Goal: Task Accomplishment & Management: Complete application form

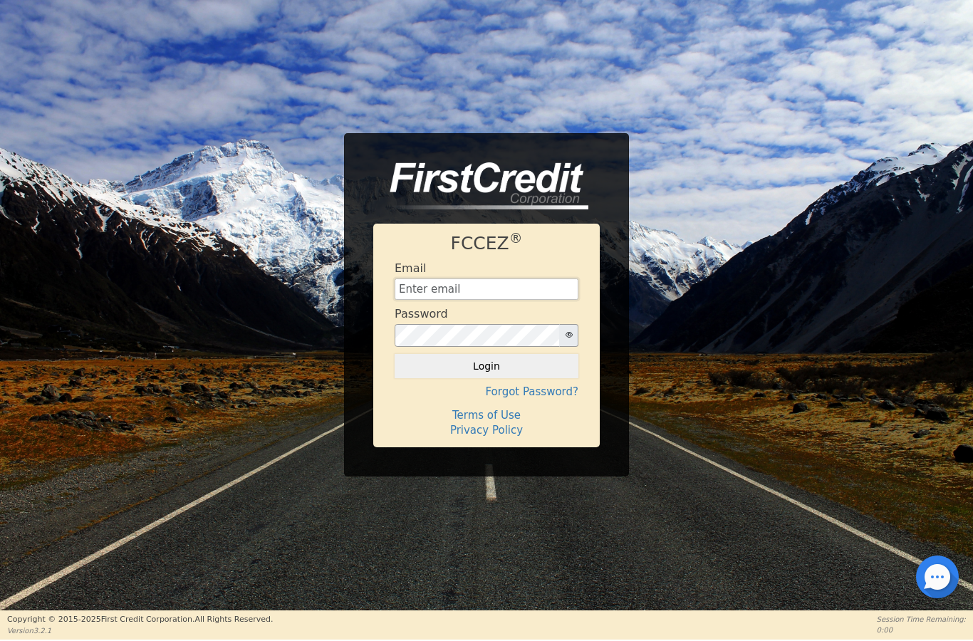
type input "Jcamsindy@gmail.com"
click at [487, 375] on button "Login" at bounding box center [487, 366] width 184 height 24
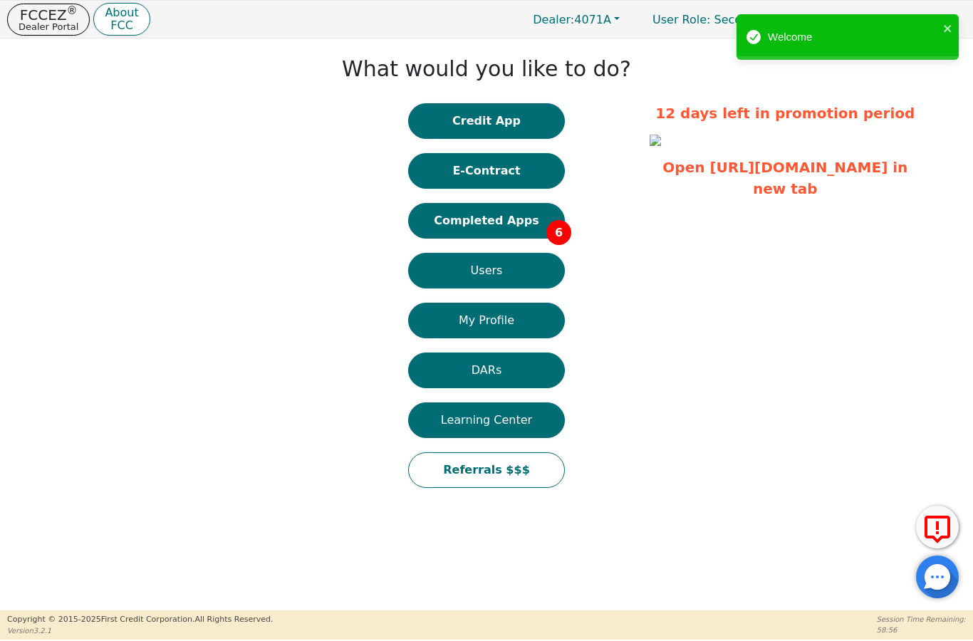
click at [502, 187] on button "E-Contract" at bounding box center [486, 171] width 157 height 36
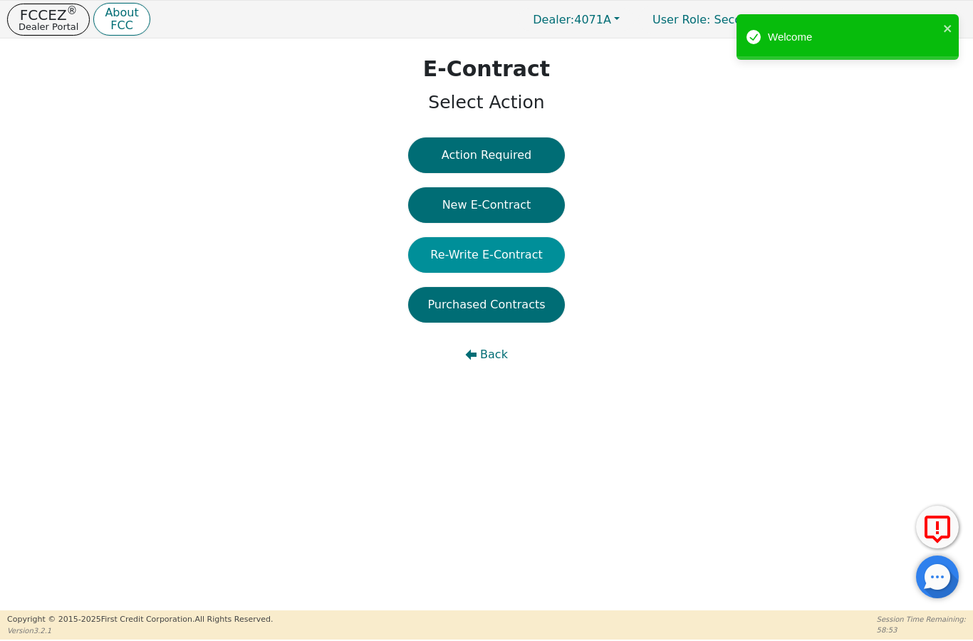
click at [482, 249] on button "Re-Write E-Contract" at bounding box center [486, 255] width 157 height 36
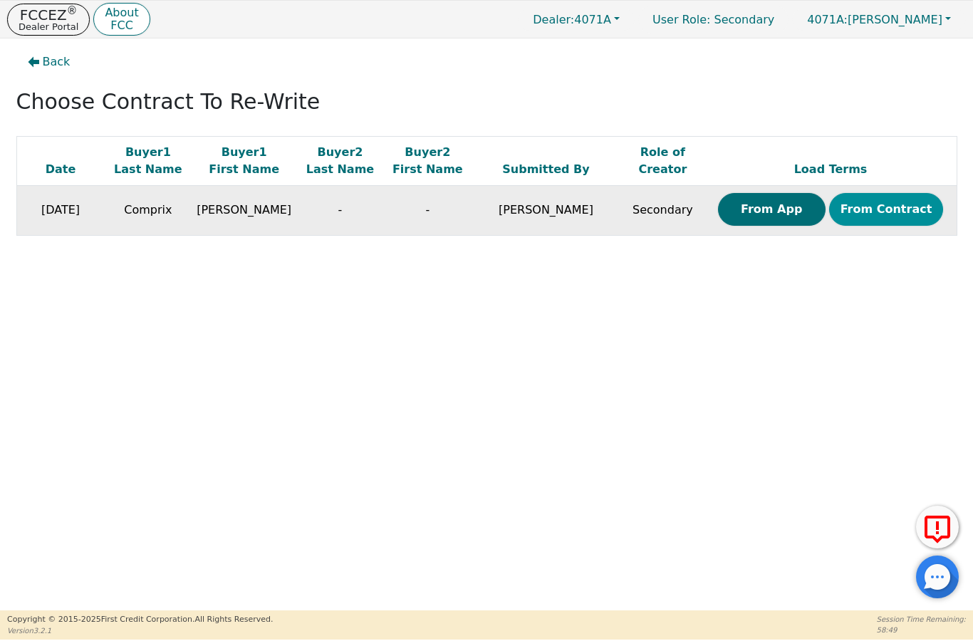
click at [870, 213] on button "From Contract" at bounding box center [886, 209] width 115 height 33
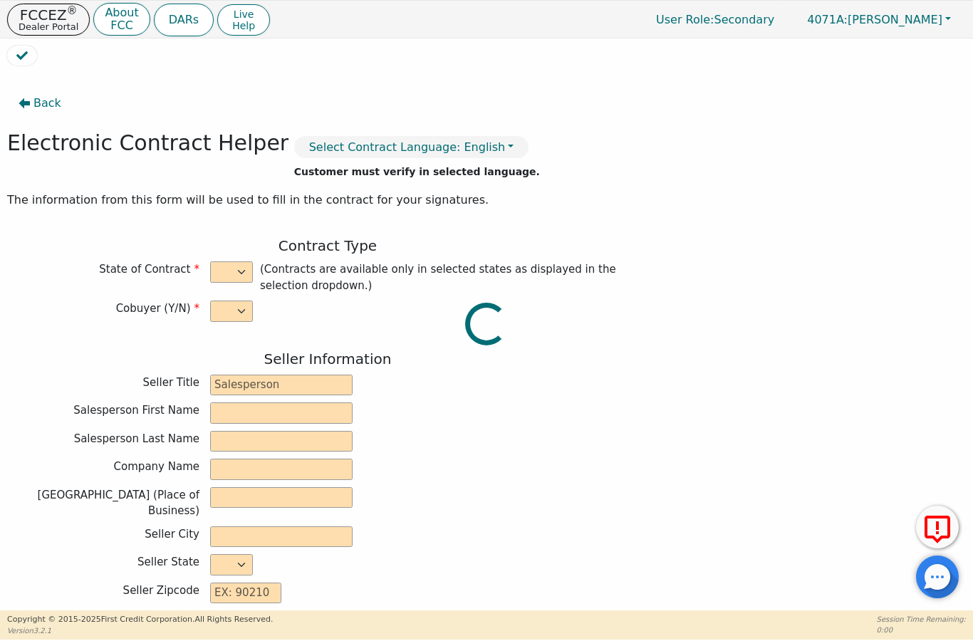
select select "n"
type input "Safety Advisor"
type input "Jason"
type input "Campbell"
type input "PINNACLE FIRE PROTECTION INC"
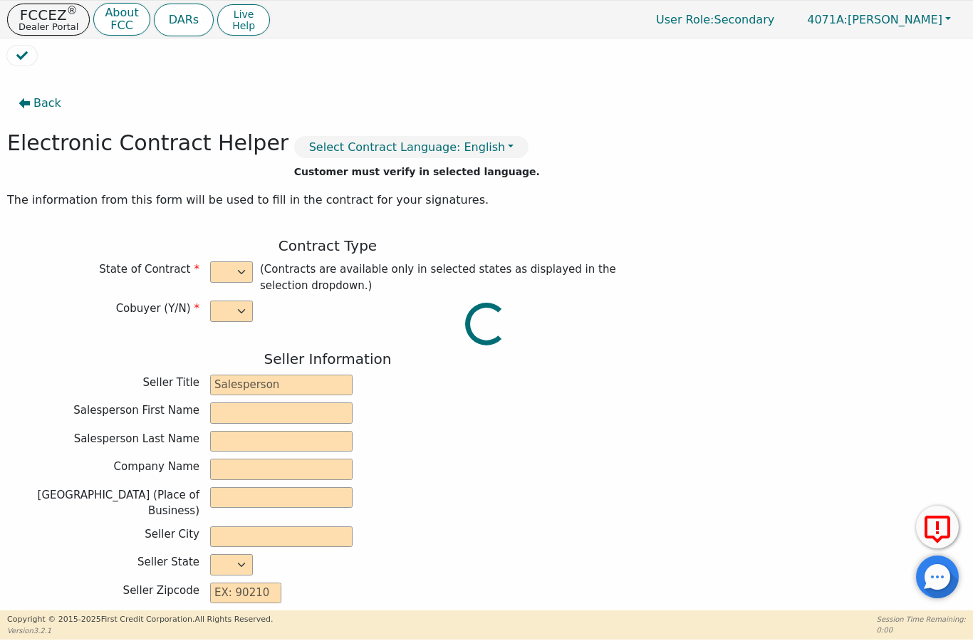
type input "2346 S LYNHURST DR STE 104"
type input "INDIANAPOLIS"
select select "IN"
type input "46241"
type input "4S4H1CO1BS1CL6W1FE"
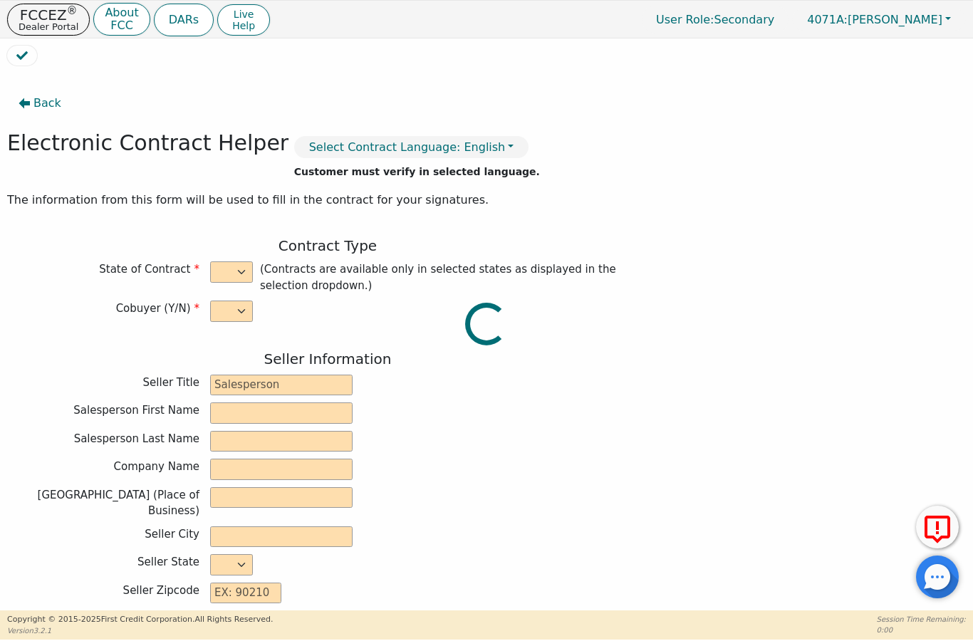
type input "0"
type input "[PERSON_NAME]"
type input "Comprix"
type input "[EMAIL_ADDRESS][DOMAIN_NAME]"
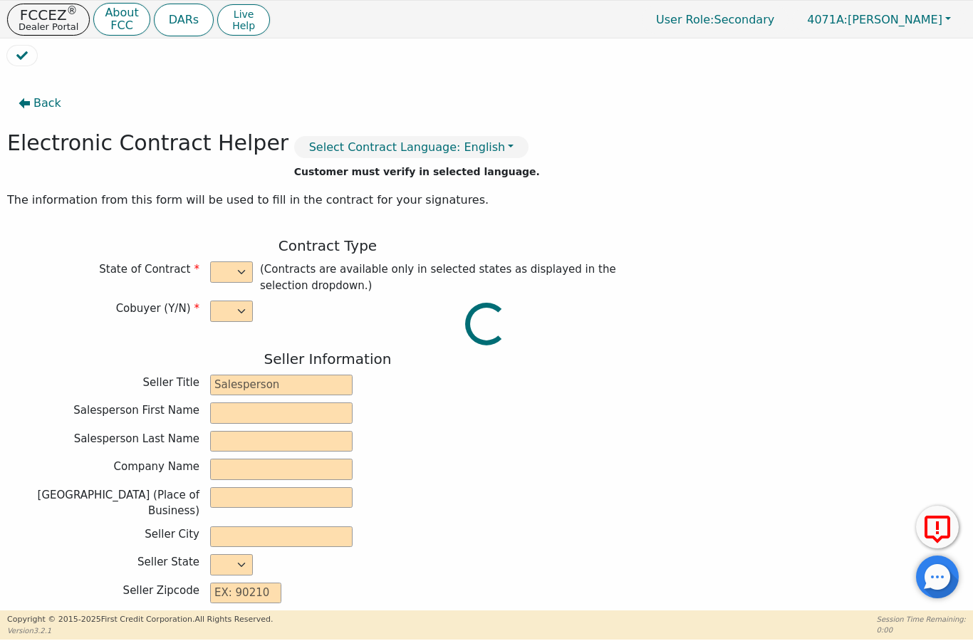
type input "[EMAIL_ADDRESS][DOMAIN_NAME]"
type input "2704 S Keystone Ave"
type input "Indianapolis"
type input "Madison"
select select "IN"
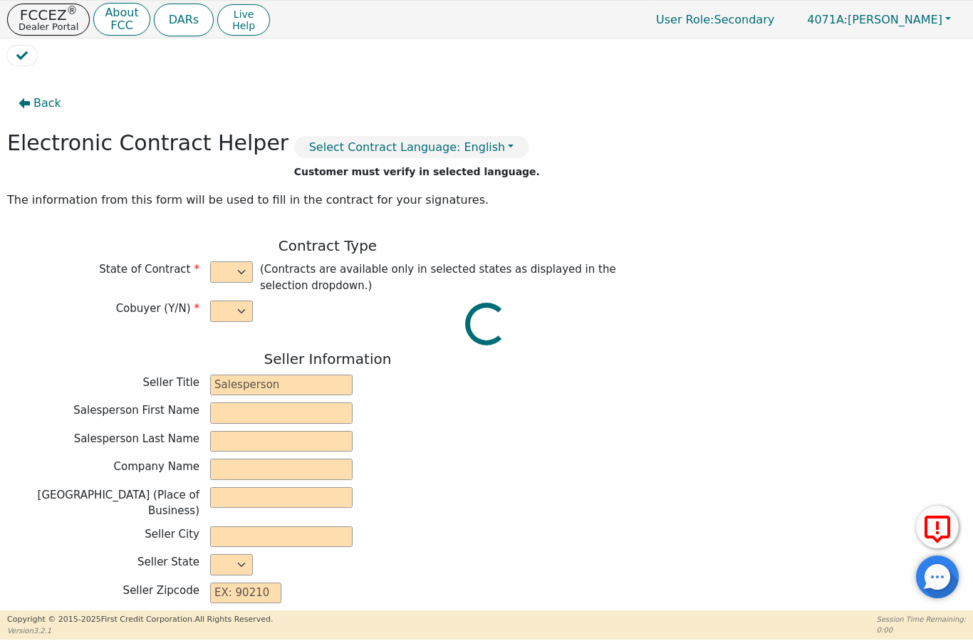
type input "46203"
type input "2025-08-20"
type input "21.00"
type input "2025-09-01"
type input "60"
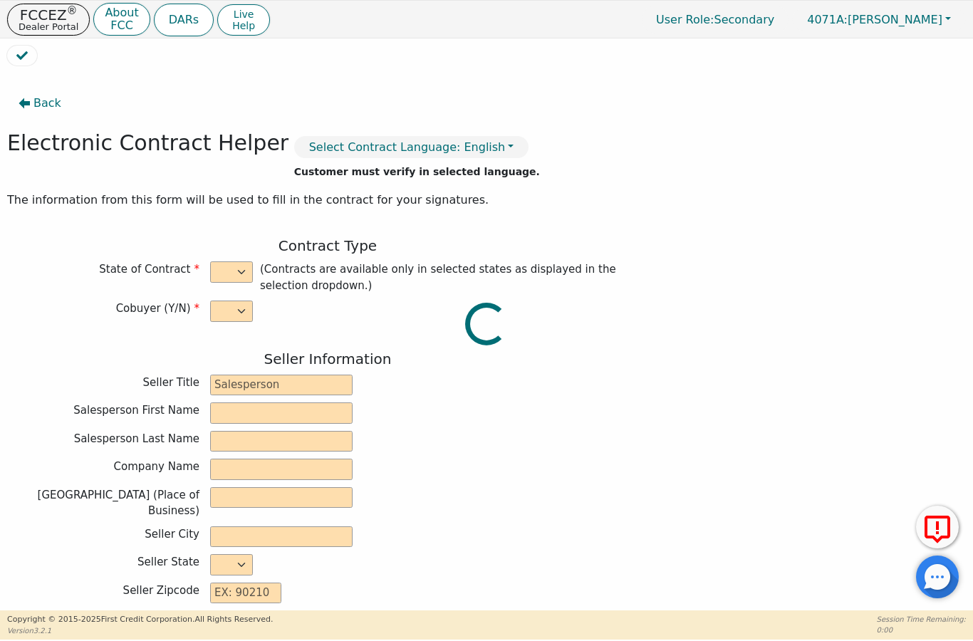
type input "0"
type input "4979.00"
type input "7.00"
type input "348.53"
type input "0.00"
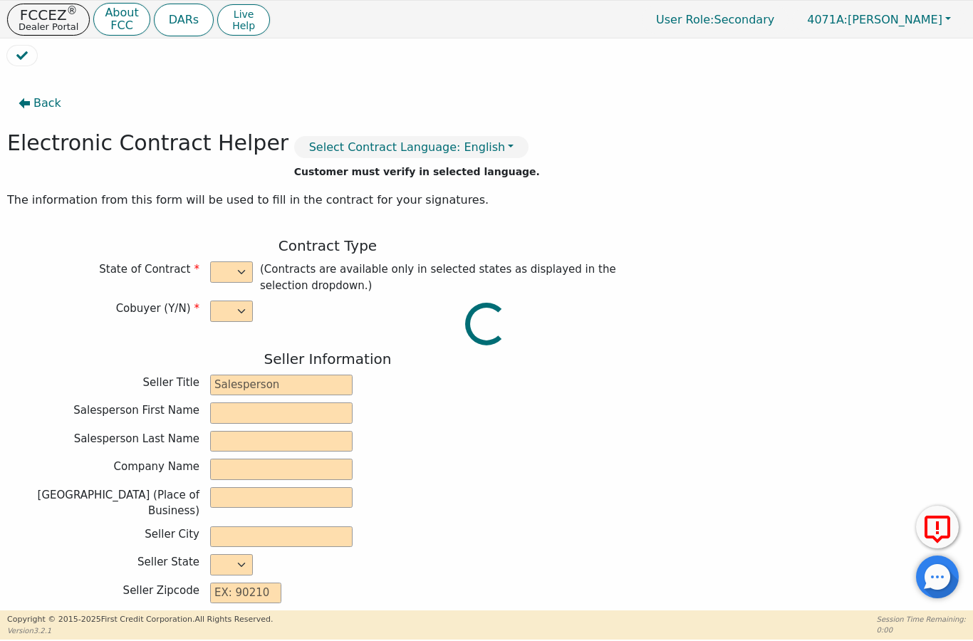
type input "0.00"
type input "5327.53"
type input "8647.80"
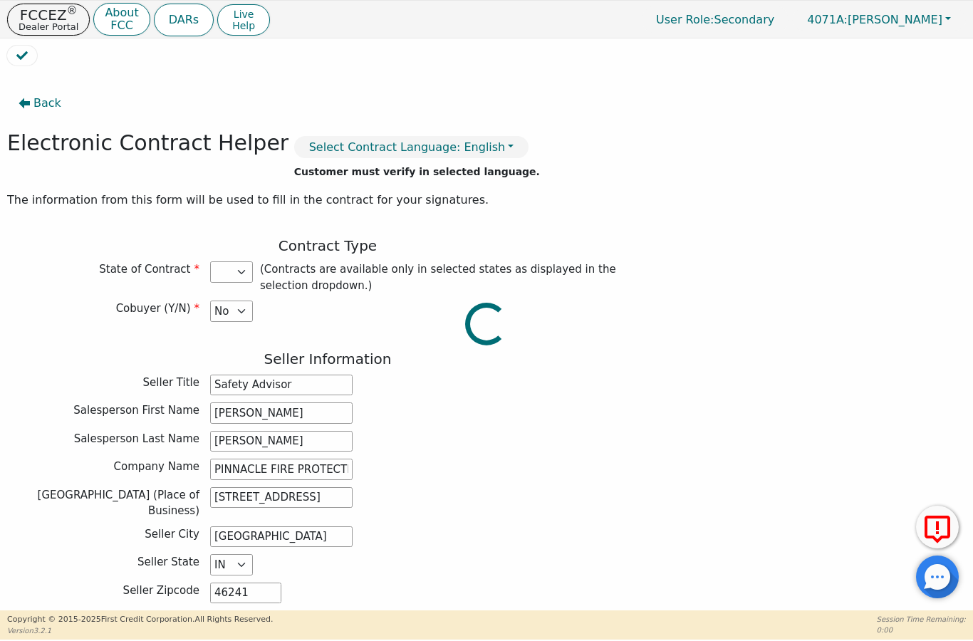
select select "IN"
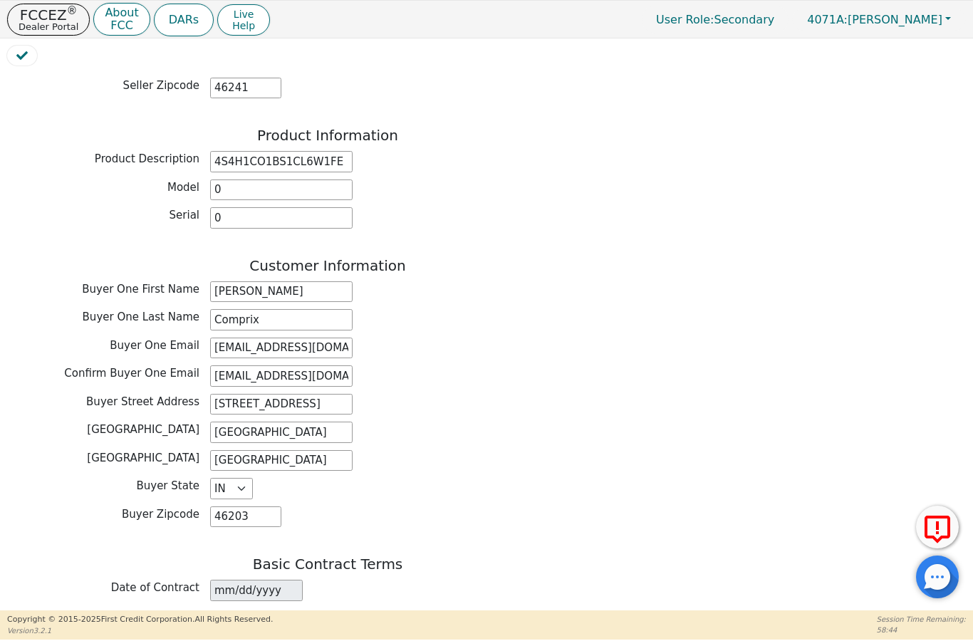
scroll to position [506, 0]
click at [340, 150] on input "4S4H1CO1BS1CL6W1FE" at bounding box center [281, 160] width 142 height 21
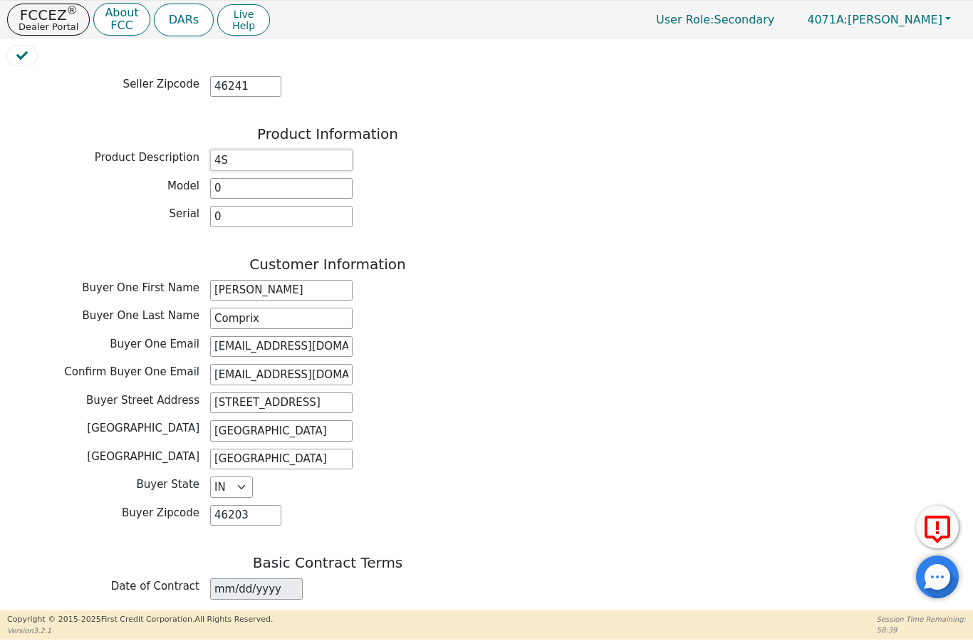
type input "4"
type input "P"
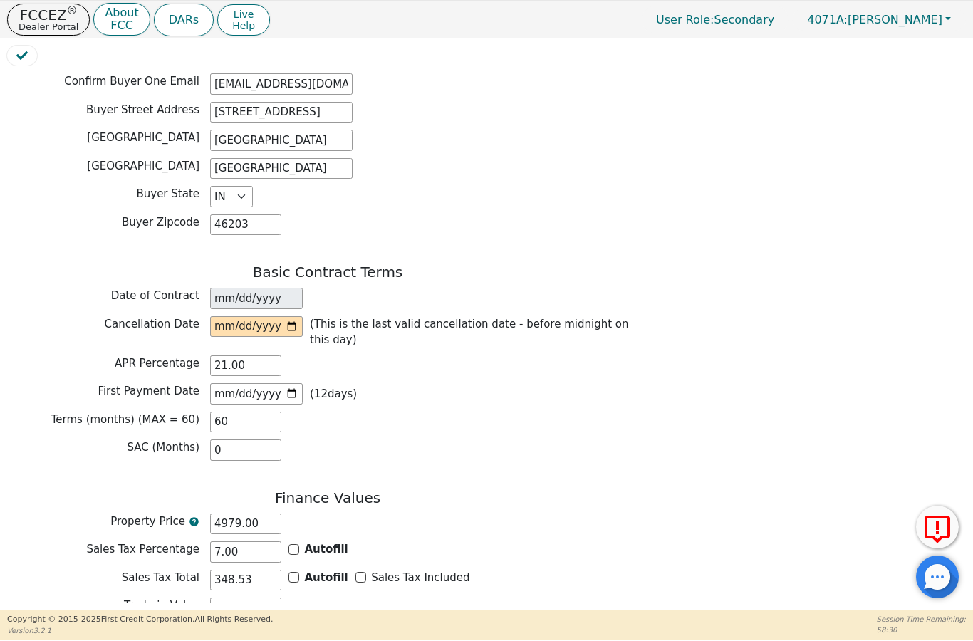
scroll to position [861, 0]
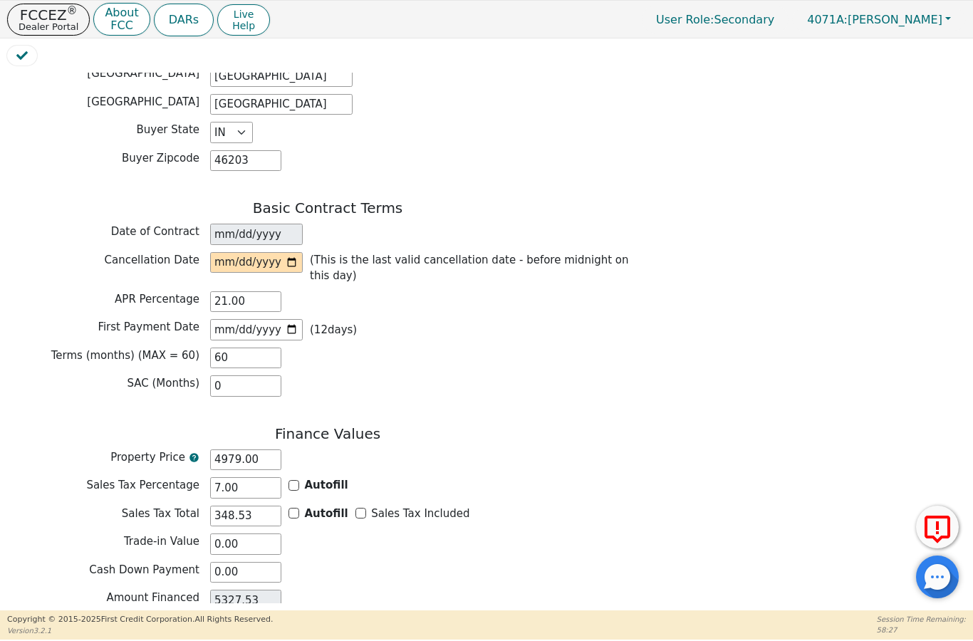
type input "Omnishield"
drag, startPoint x: 340, startPoint y: 148, endPoint x: 266, endPoint y: 256, distance: 130.8
click at [266, 256] on input "date" at bounding box center [256, 262] width 93 height 21
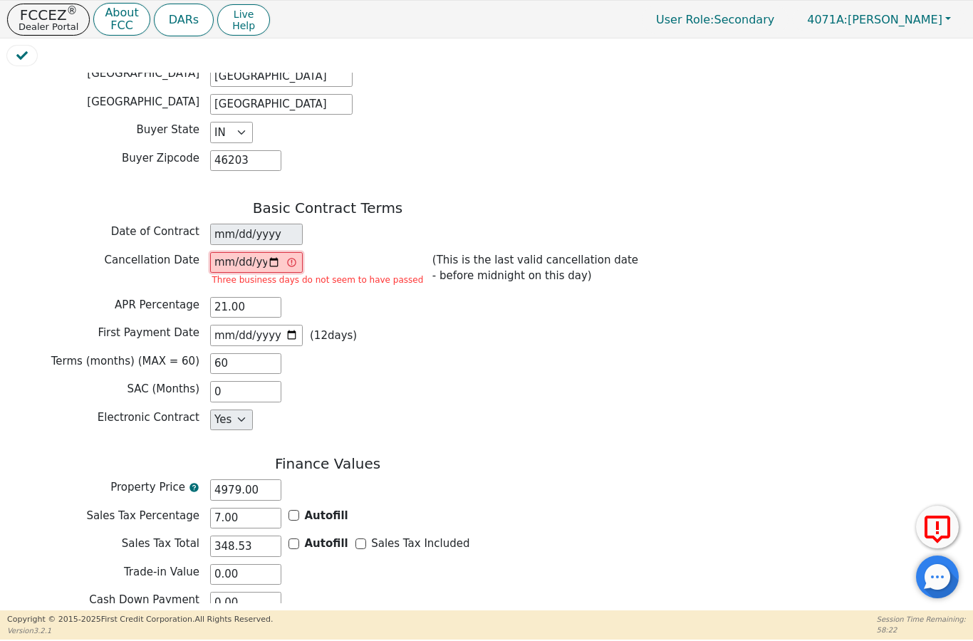
type input "2025-08-23"
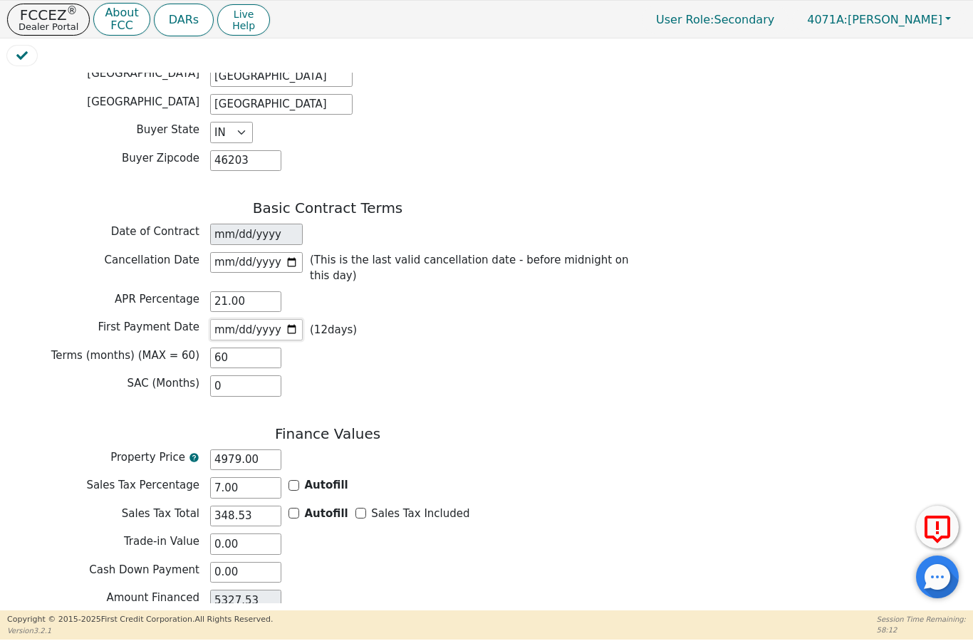
click at [288, 323] on input "2025-09-01" at bounding box center [256, 329] width 93 height 21
type input "2025-09-19"
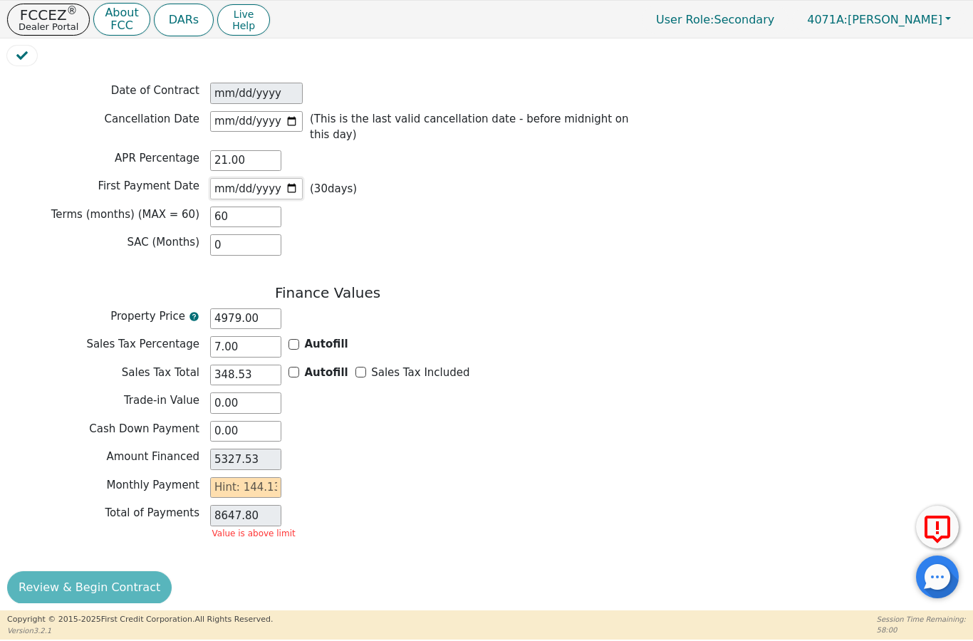
scroll to position [1001, 0]
click at [265, 309] on input "4979.00" at bounding box center [245, 319] width 71 height 21
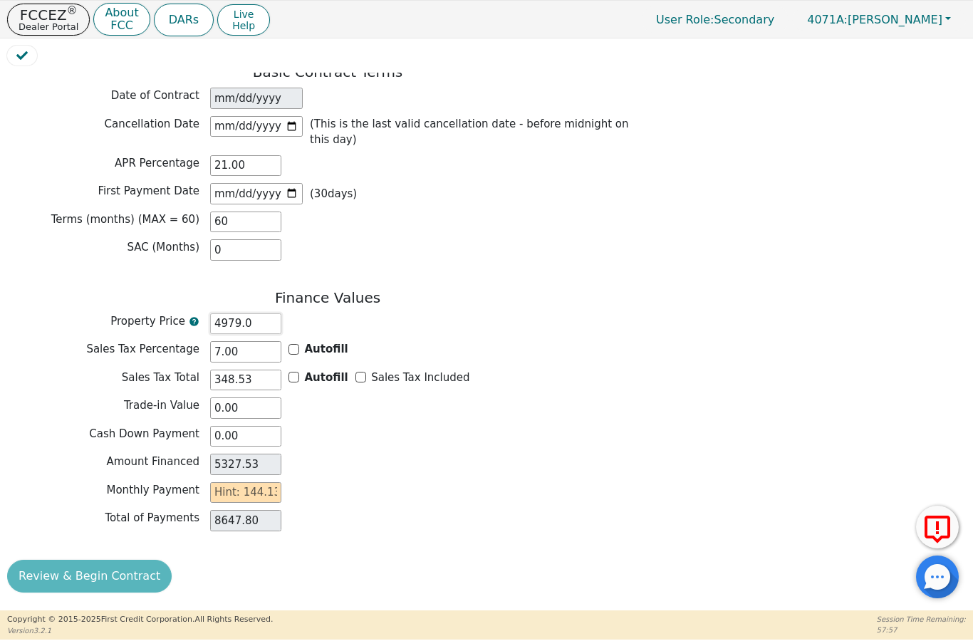
scroll to position [984, 0]
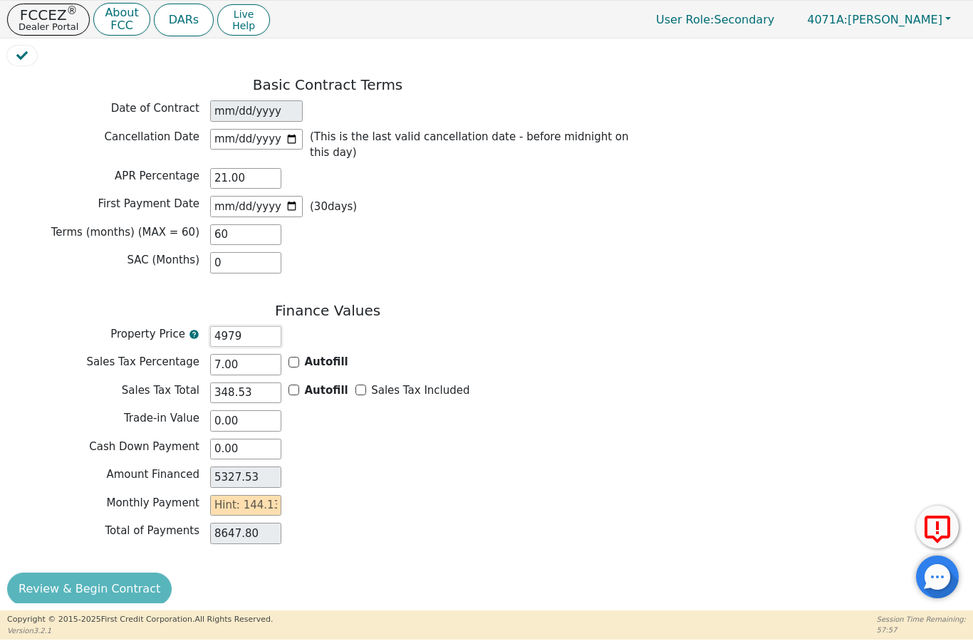
type input "497"
type input "845.53"
type input "49"
type input "397.53"
type input "4"
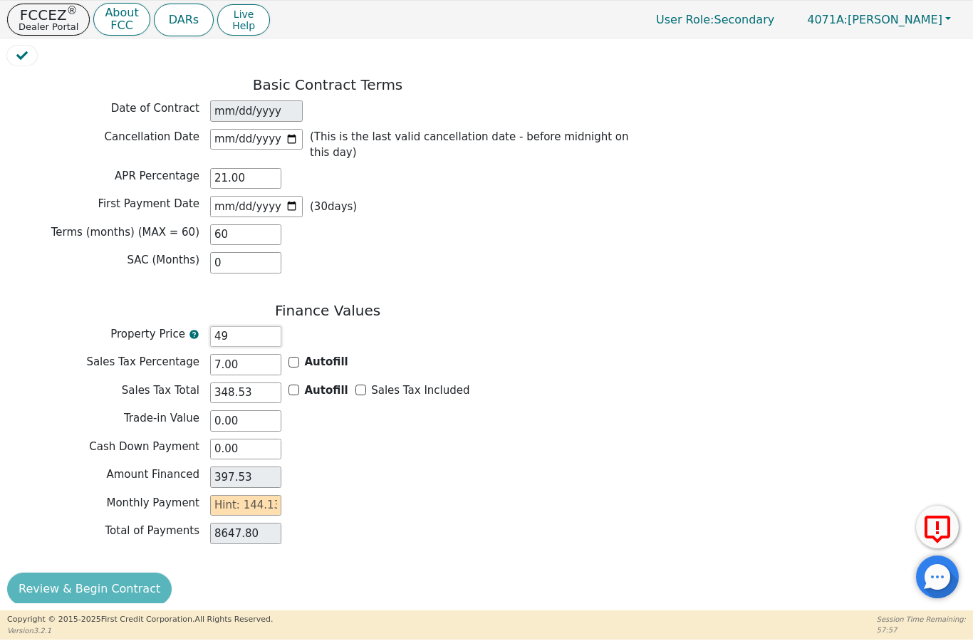
type input "352.53"
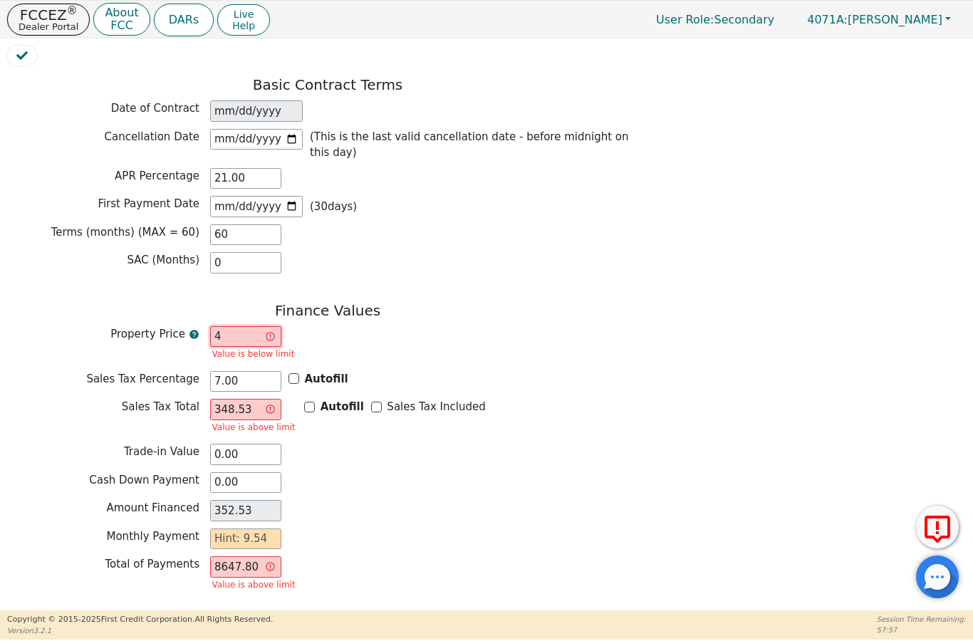
type input "0.00"
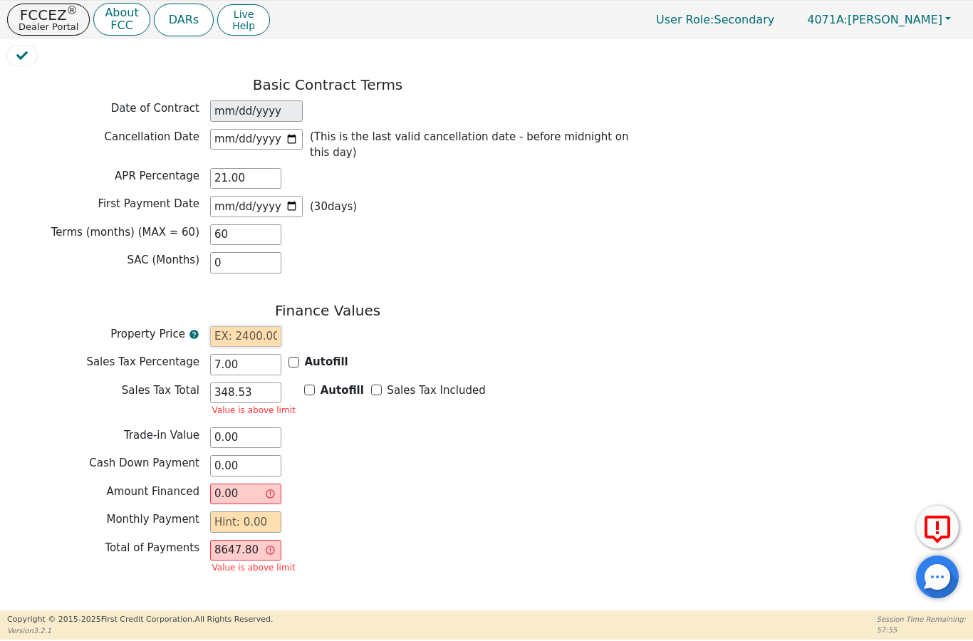
type input "3"
type input "351.53"
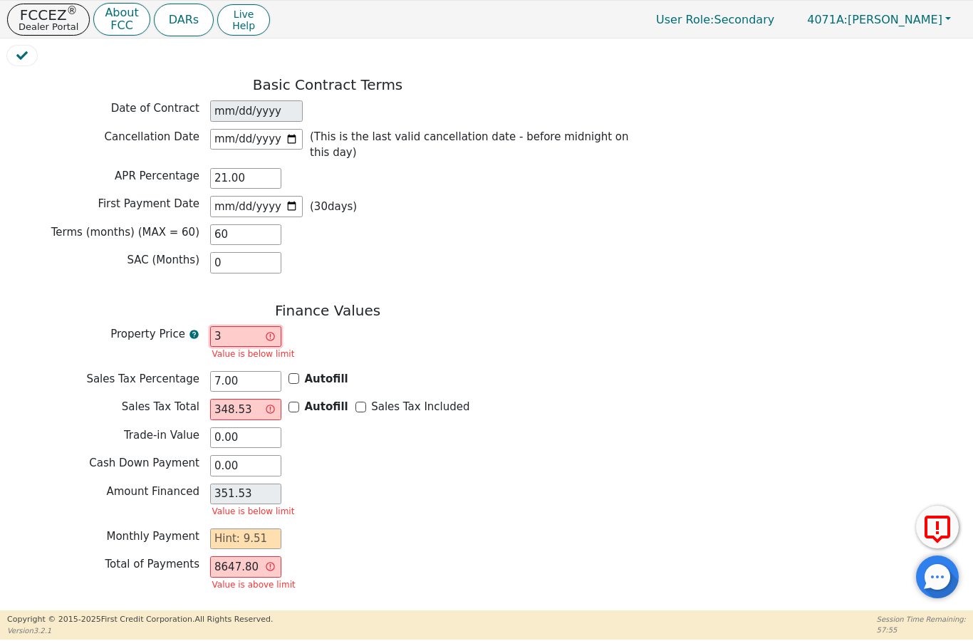
type input "36"
type input "384.53"
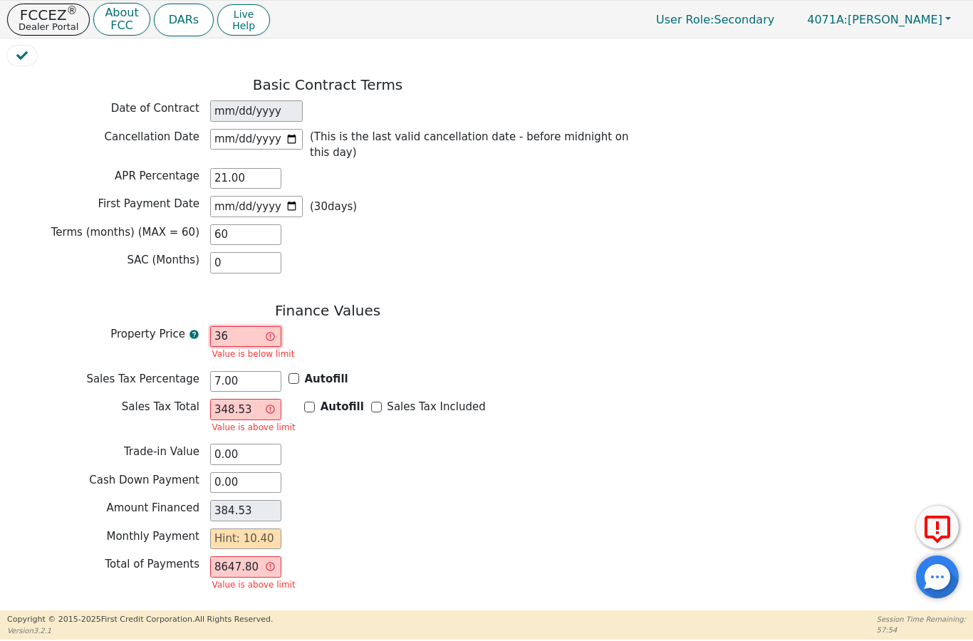
type input "360"
type input "708.53"
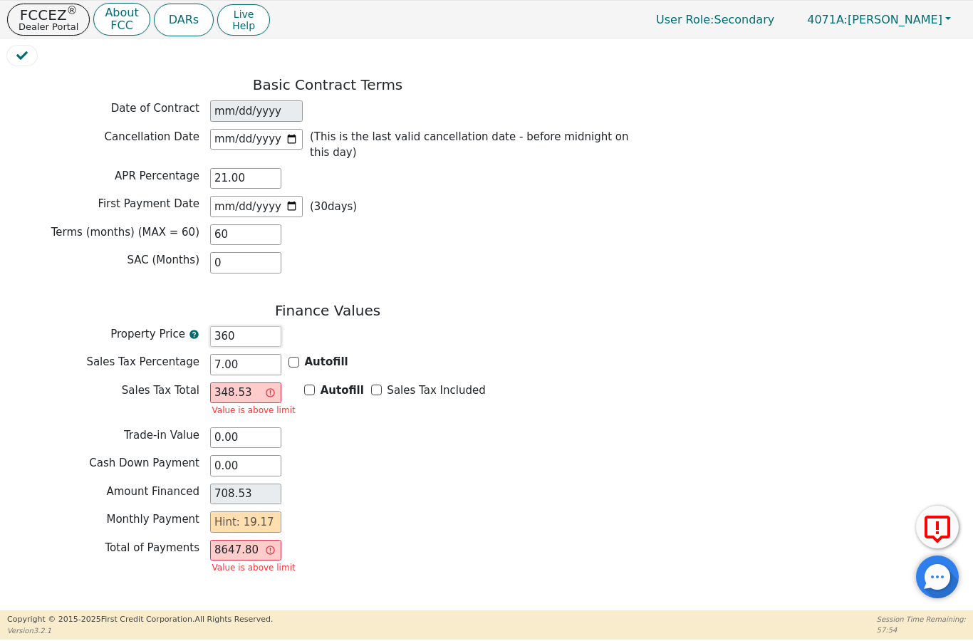
type input "3600"
type input "3948.53"
type input "3600.00"
click at [254, 382] on input "348.53" at bounding box center [245, 392] width 71 height 21
type input "348.5"
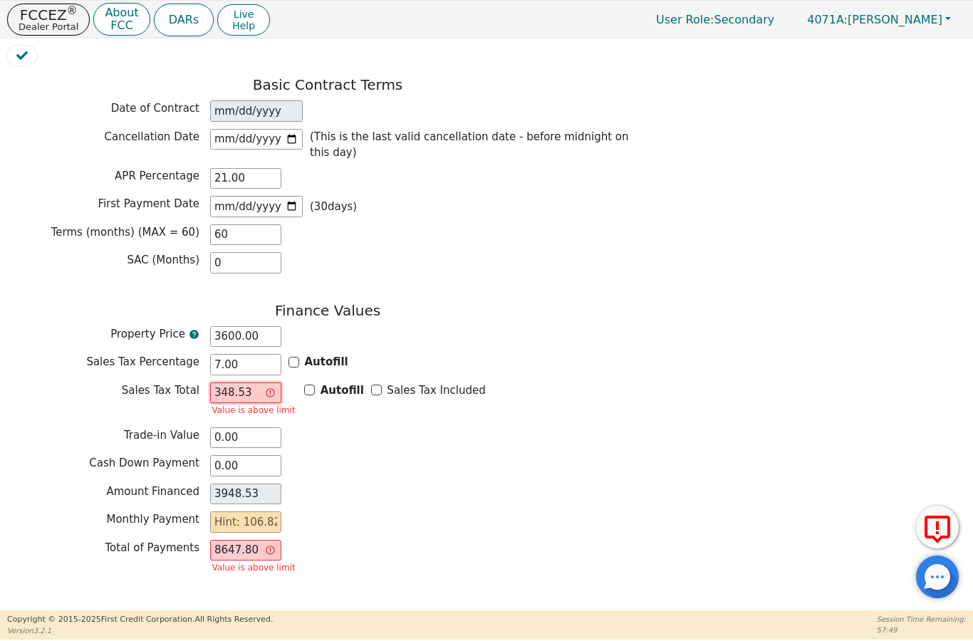
type input "3948.50"
type input "348."
type input "3948.00"
type input "34"
type input "3634.00"
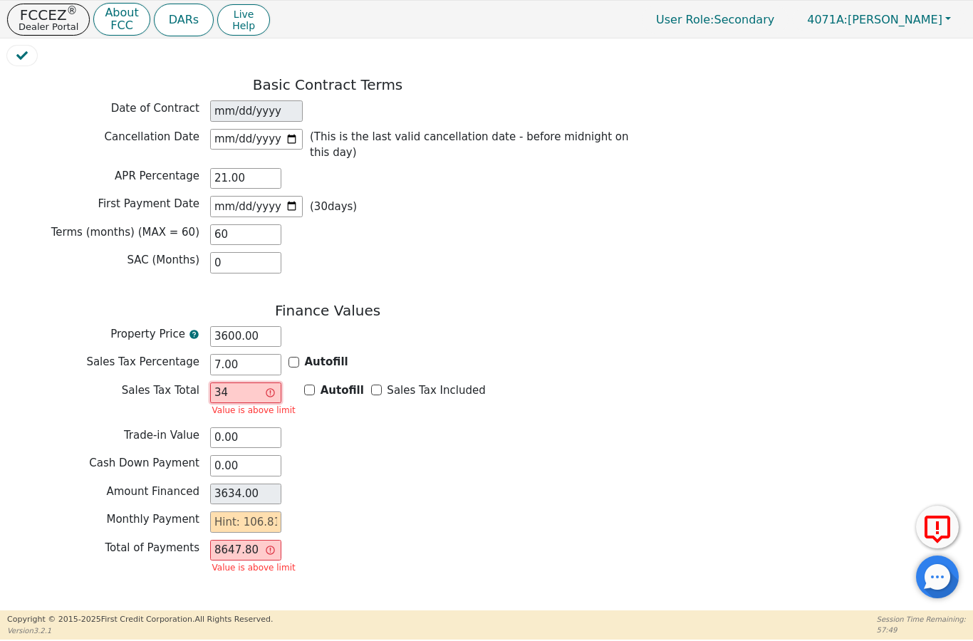
type input "3"
type input "3603.00"
type input "0.00"
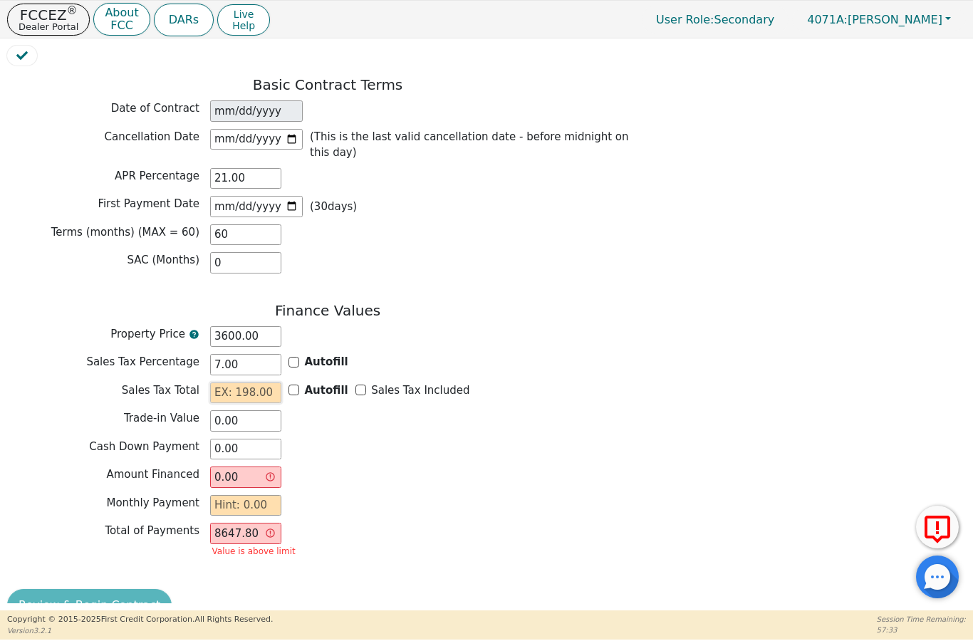
type input "2"
type input "3602.00"
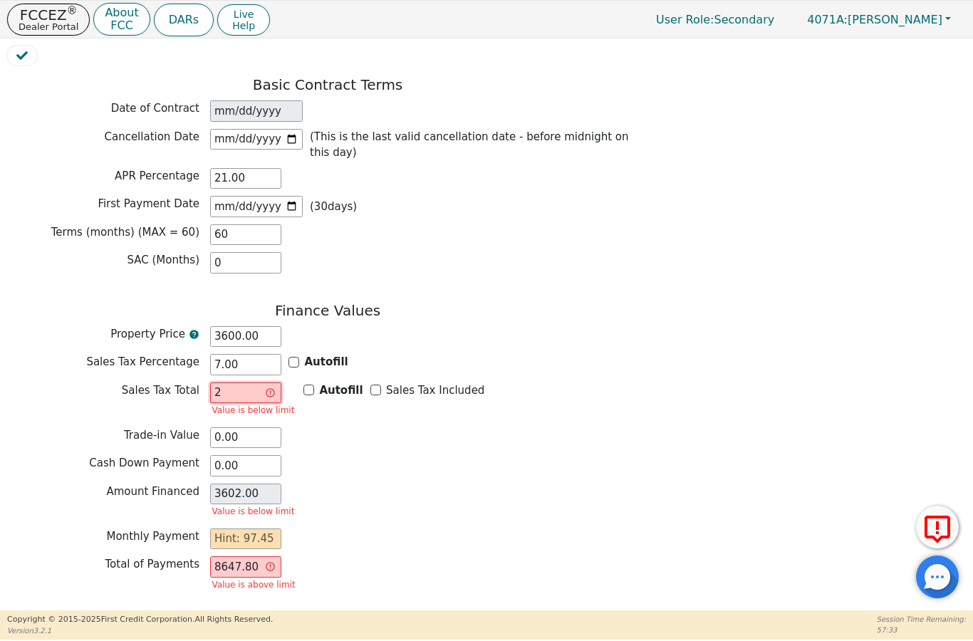
type input "25"
type input "3625.00"
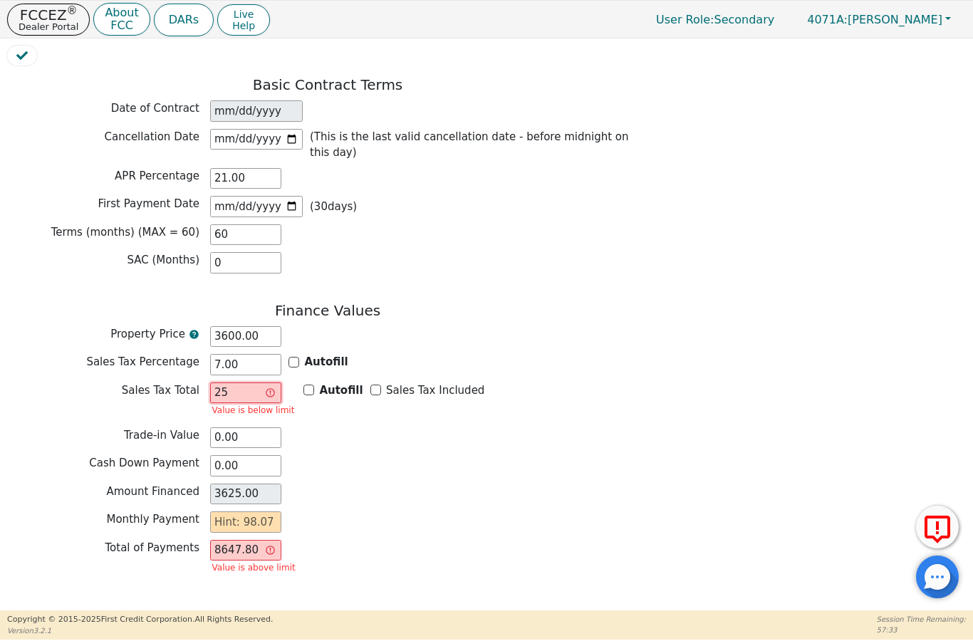
type input "252"
type input "3852.00"
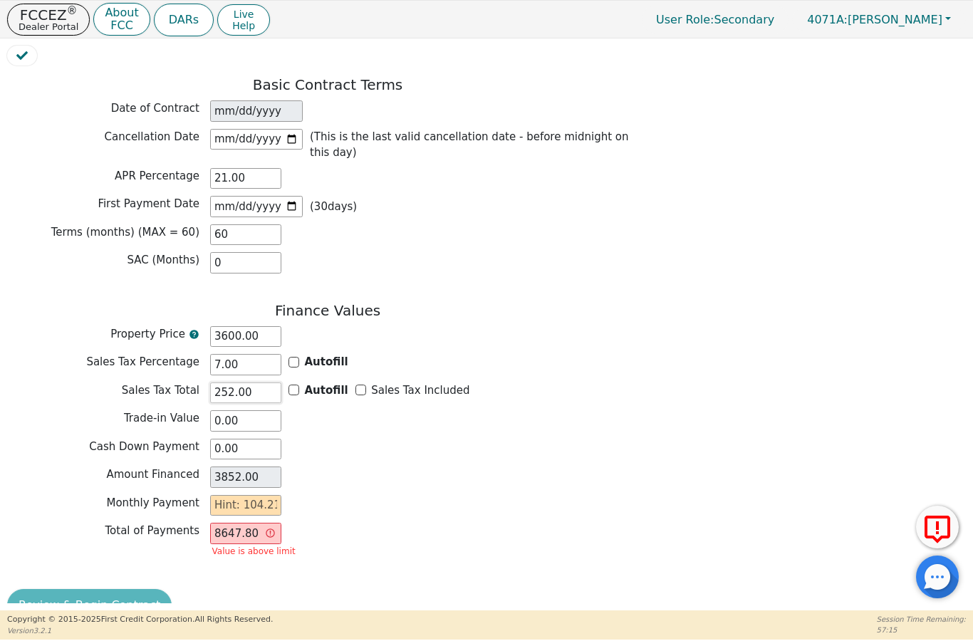
type input "252.00"
click at [260, 439] on input "0.00" at bounding box center [245, 449] width 71 height 21
type input "0"
type input "0.00"
type input "2"
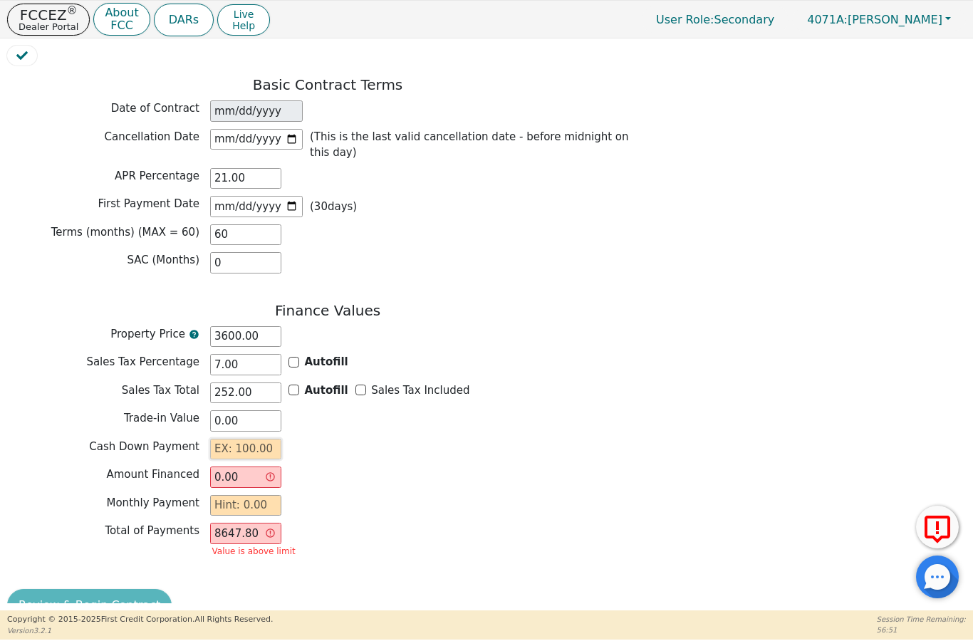
type input "3850.00"
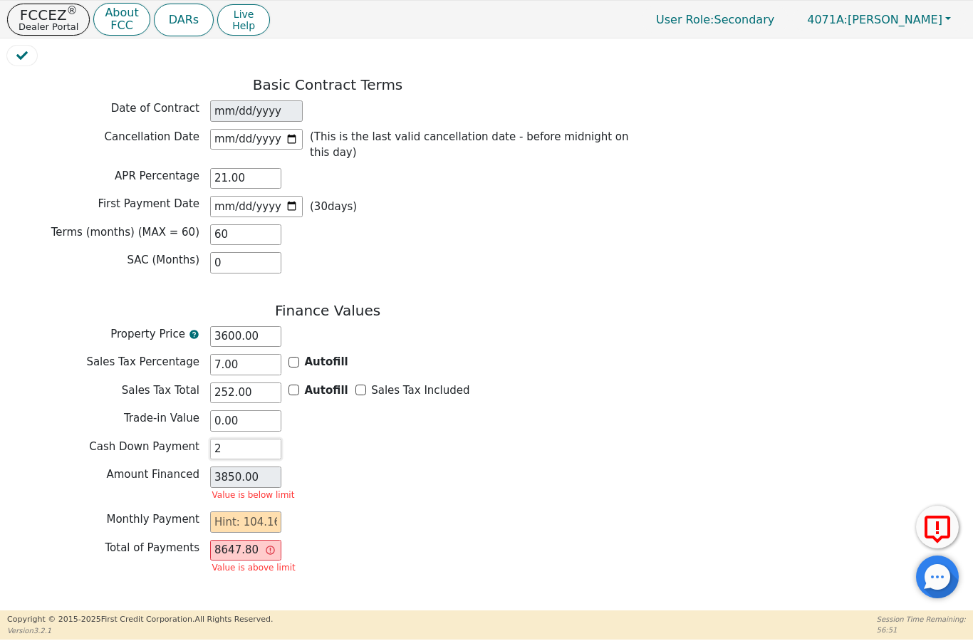
type input "25"
type input "3827.00"
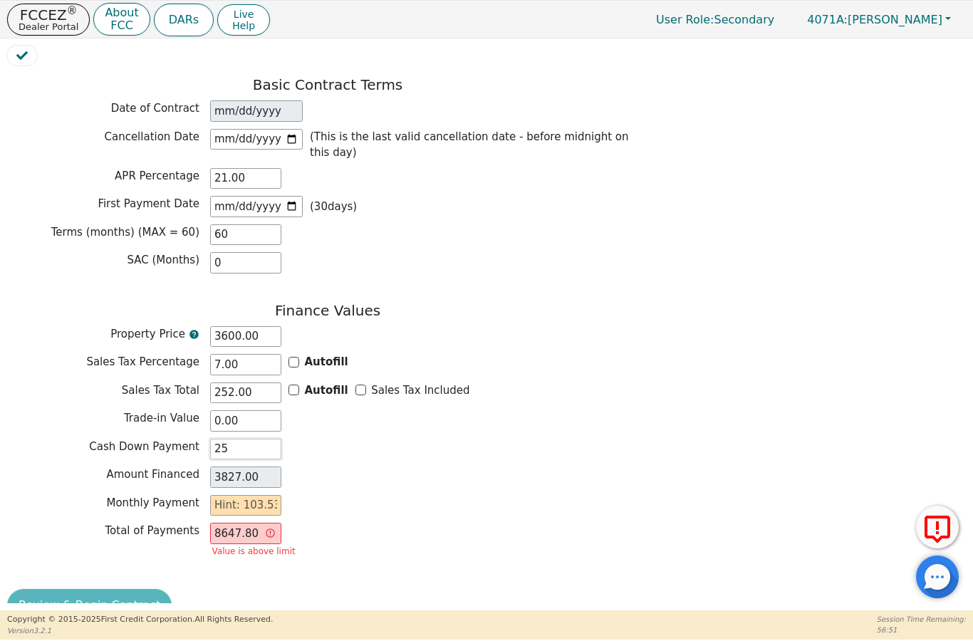
type input "252"
type input "3600.00"
type input "252.00"
click at [247, 410] on input "0.00" at bounding box center [245, 420] width 71 height 21
click at [258, 439] on input "252.00" at bounding box center [245, 449] width 71 height 21
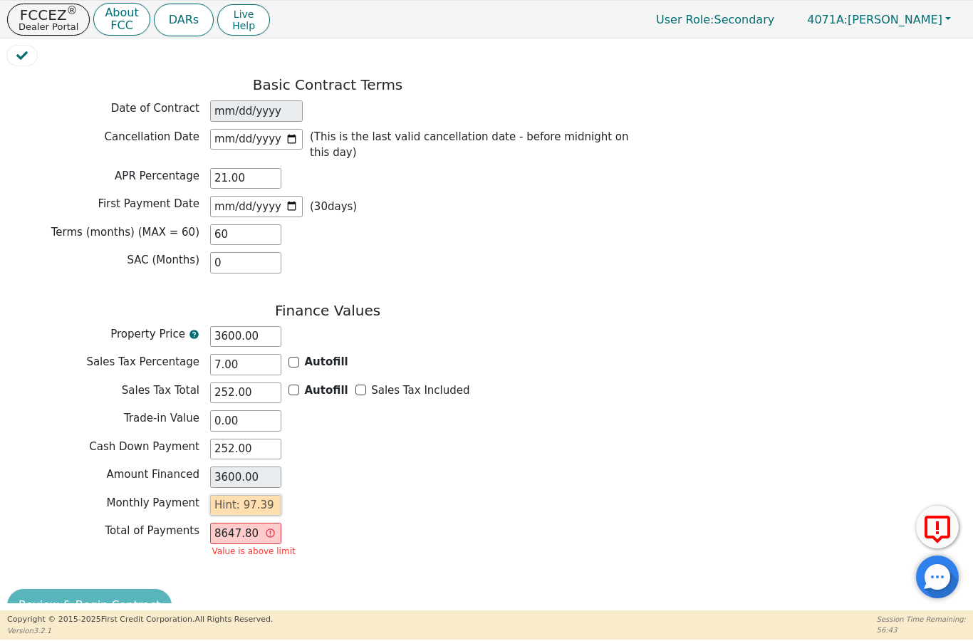
click at [244, 495] on input "text" at bounding box center [245, 505] width 71 height 21
type input "9"
type input "540.00"
type input "97"
type input "5820.00"
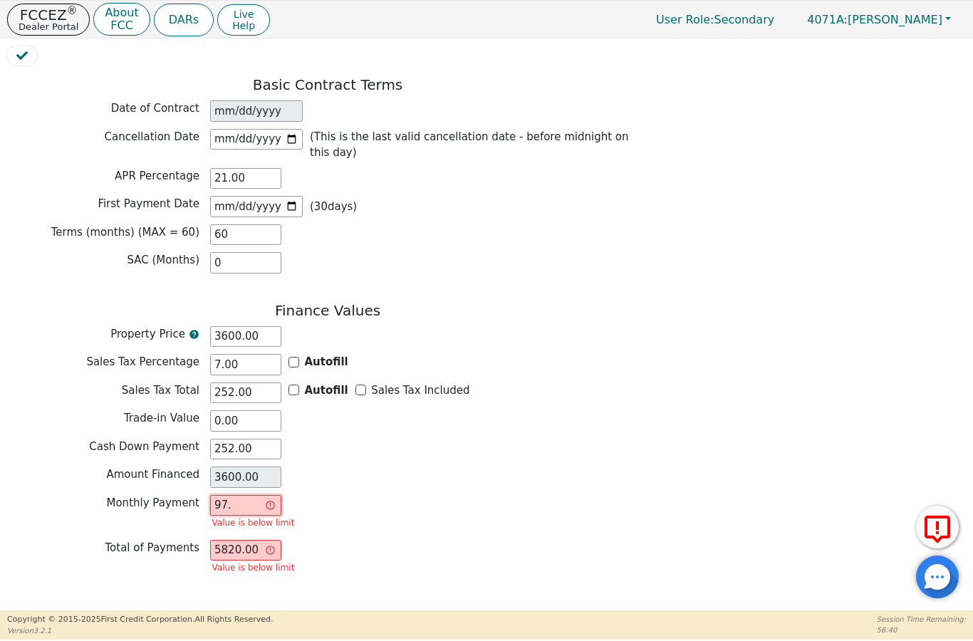
type input "97.3"
type input "5838.00"
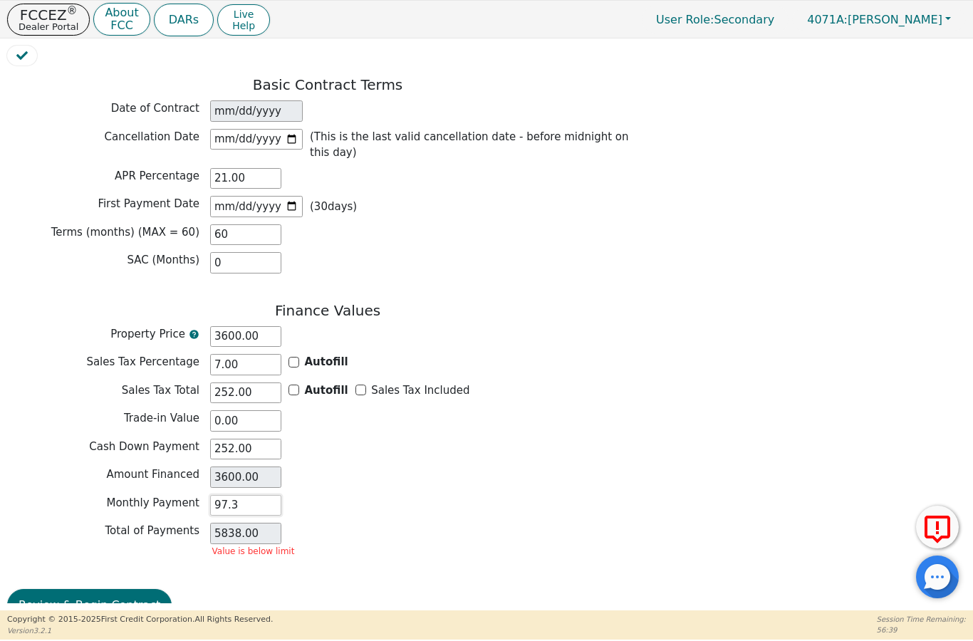
type input "97.39"
type input "5843.40"
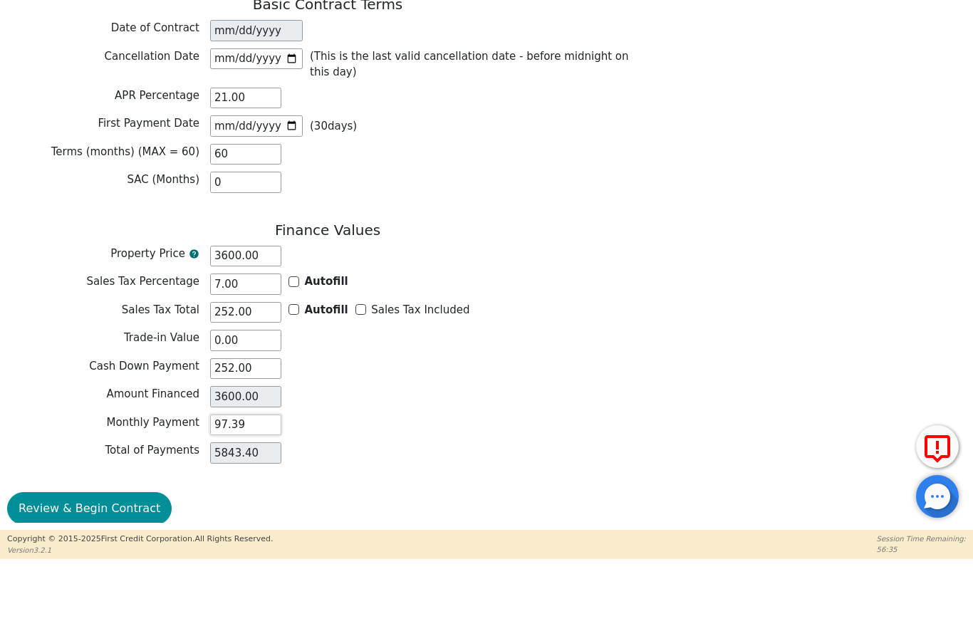
type input "97.39"
click at [125, 573] on button "Review & Begin Contract" at bounding box center [89, 589] width 165 height 33
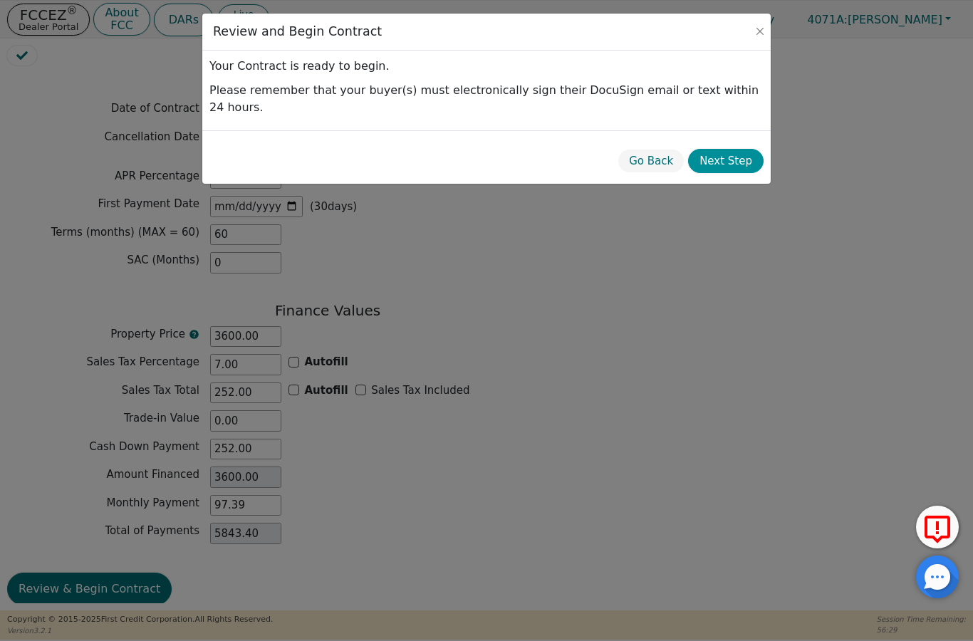
click at [738, 168] on button "Next Step" at bounding box center [725, 161] width 75 height 25
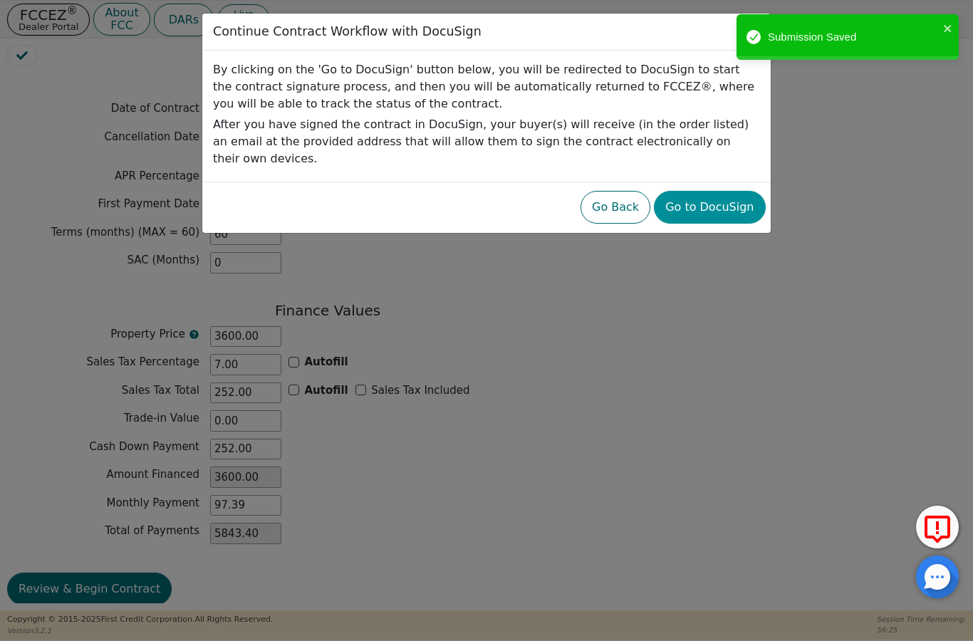
click at [726, 207] on button "Go to DocuSign" at bounding box center [709, 207] width 111 height 33
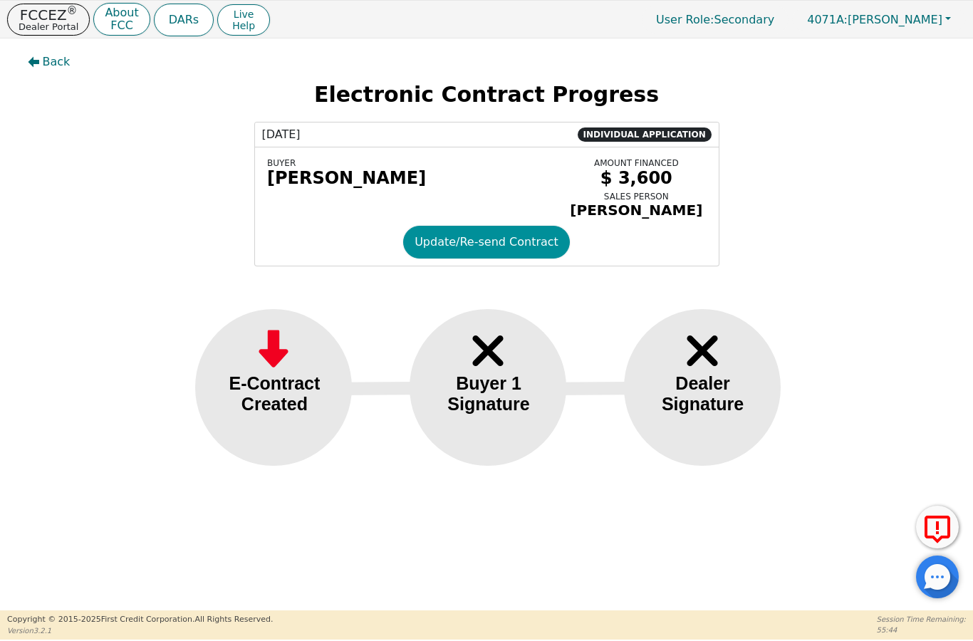
click at [485, 250] on button "Update/Re-send Contract" at bounding box center [486, 242] width 167 height 33
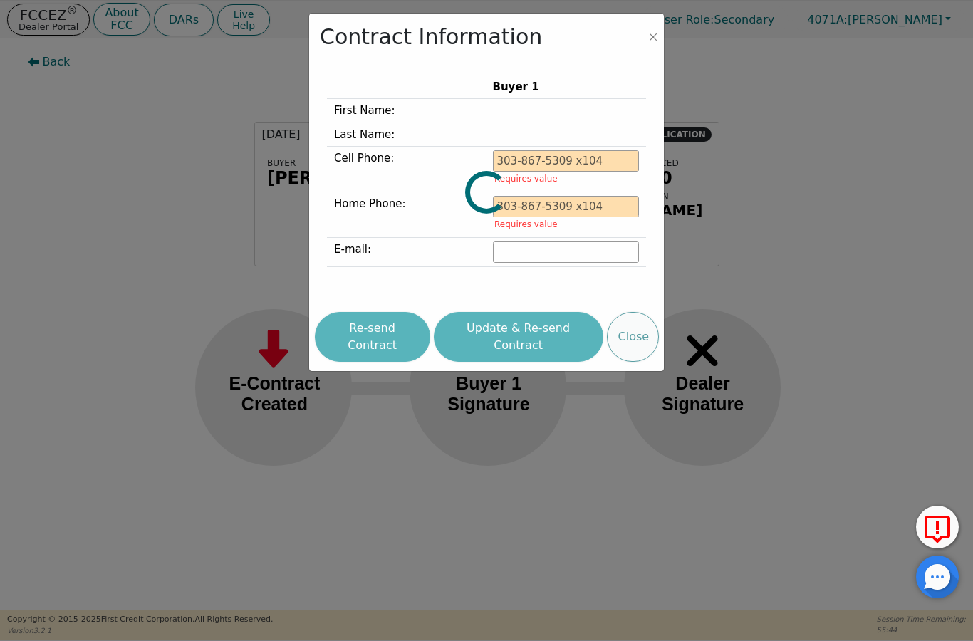
type input "[PHONE_NUMBER]"
type input "[EMAIL_ADDRESS][DOMAIN_NAME]"
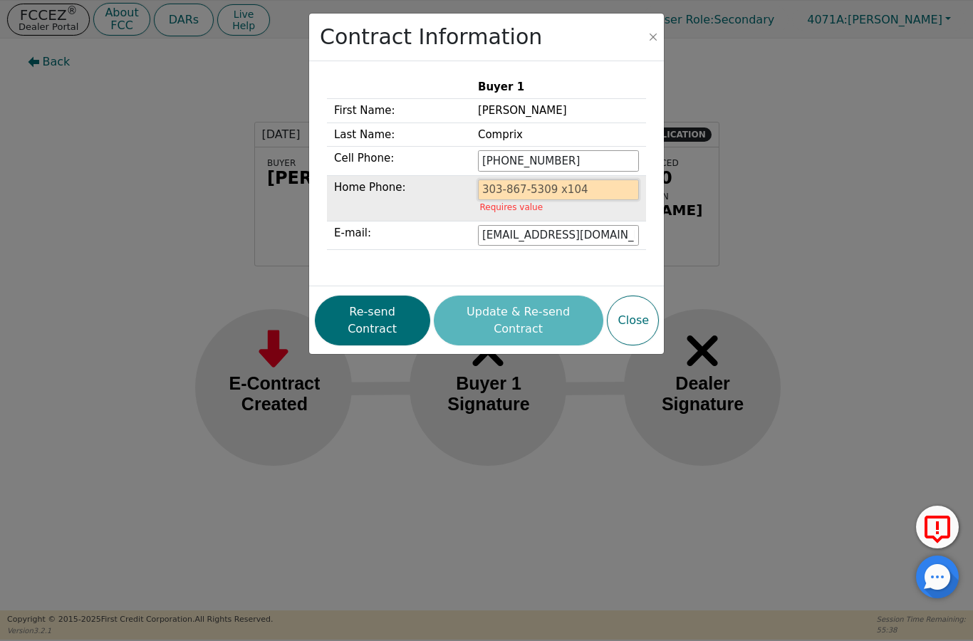
click at [508, 188] on input "tel" at bounding box center [558, 189] width 161 height 21
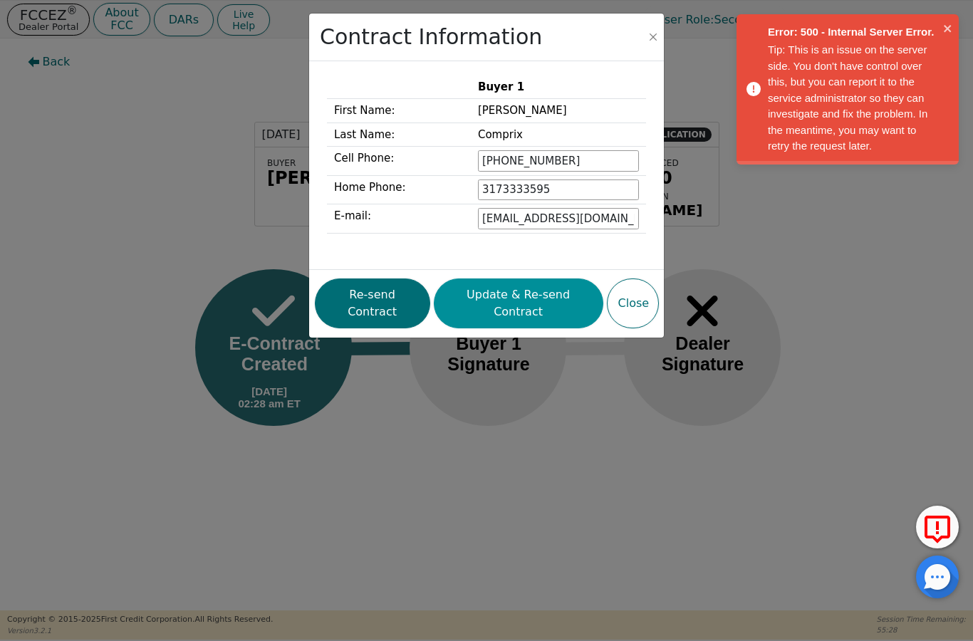
type input "[PHONE_NUMBER]"
click at [520, 308] on button "Update & Re-send Contract" at bounding box center [519, 303] width 170 height 50
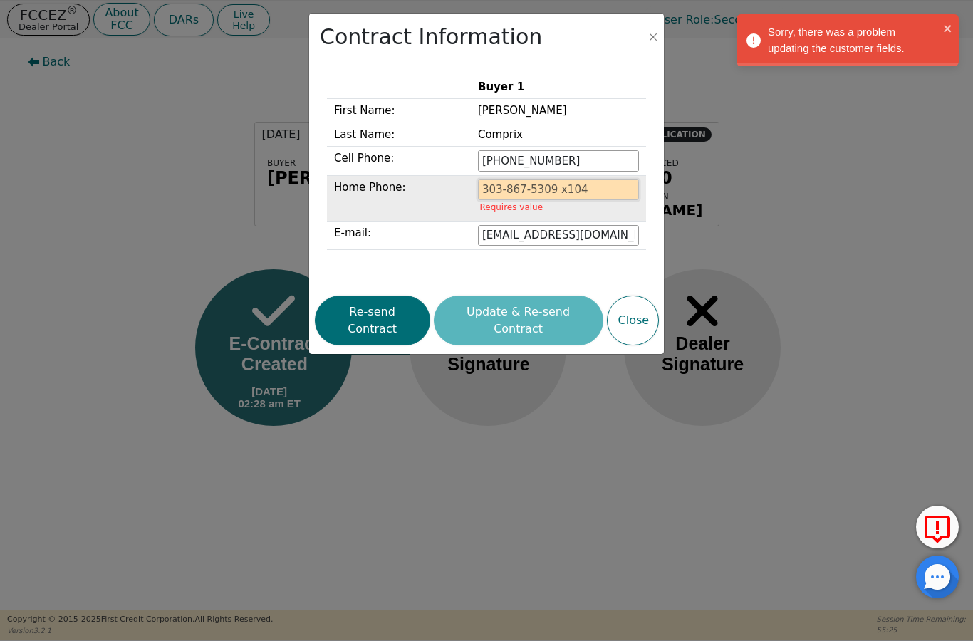
click at [511, 189] on input "tel" at bounding box center [558, 189] width 161 height 21
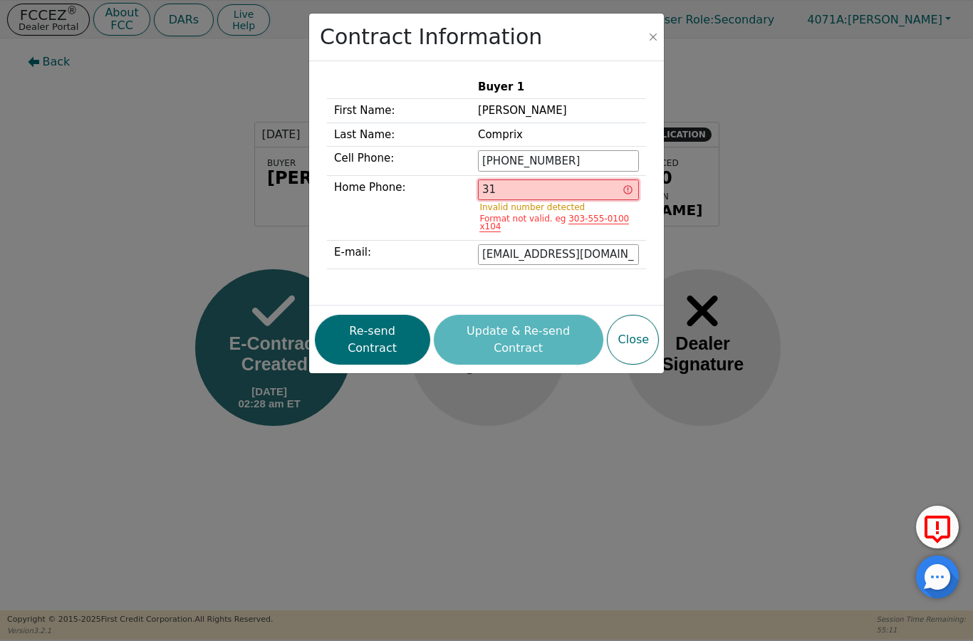
type input "3"
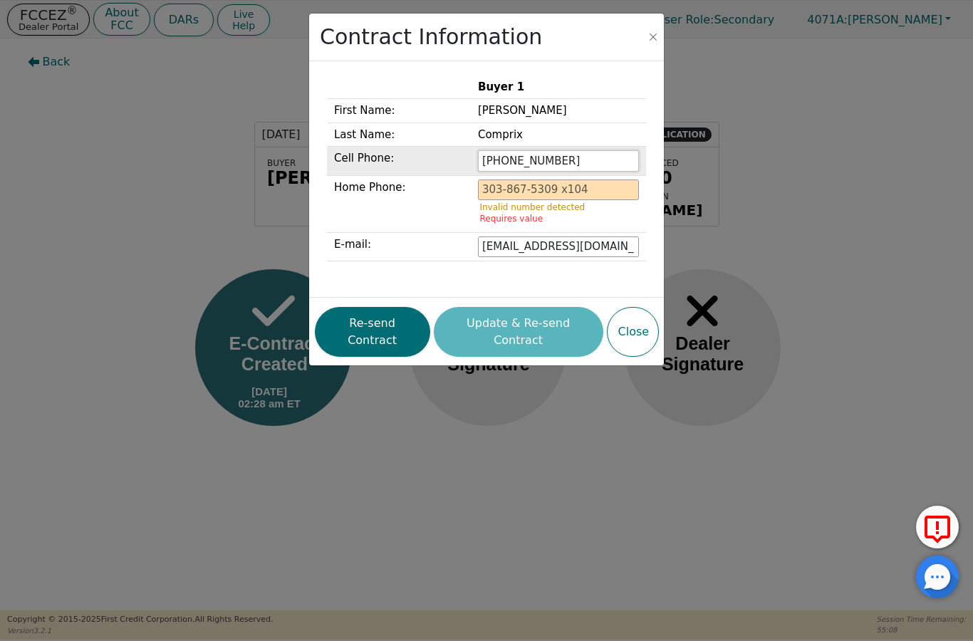
click at [581, 167] on input "[PHONE_NUMBER]" at bounding box center [558, 160] width 161 height 21
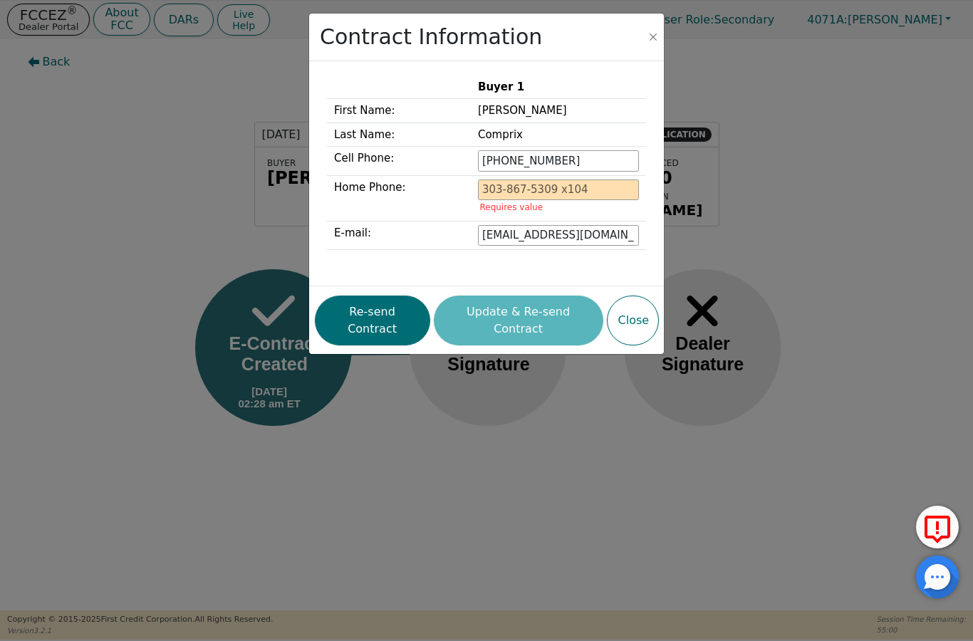
click at [493, 321] on div "Re-send Contract Update & Re-send Contract Close" at bounding box center [487, 320] width 344 height 57
click at [395, 310] on button "Re-send Contract" at bounding box center [372, 321] width 115 height 50
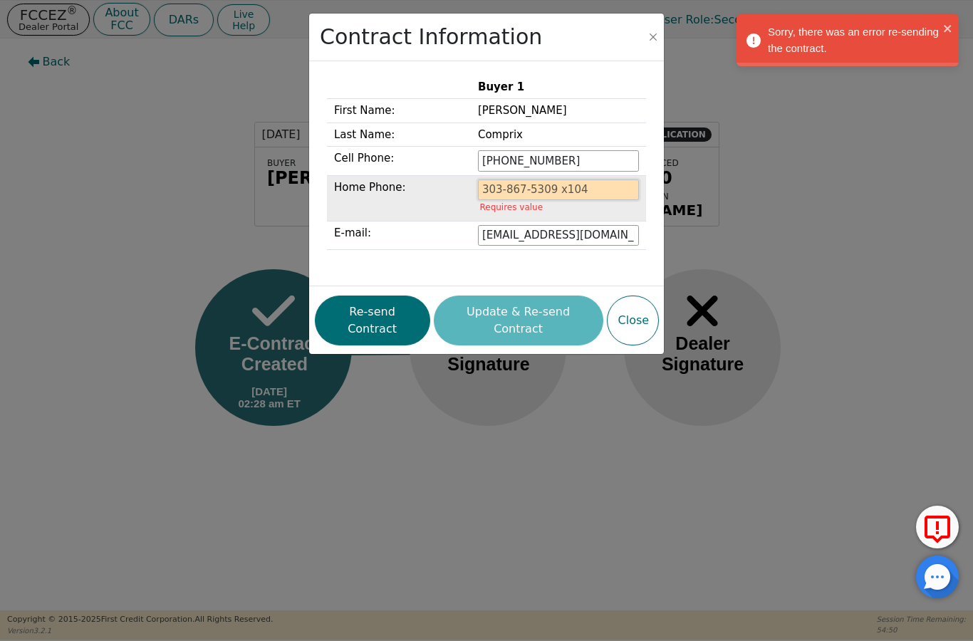
click at [546, 188] on input "tel" at bounding box center [558, 189] width 161 height 21
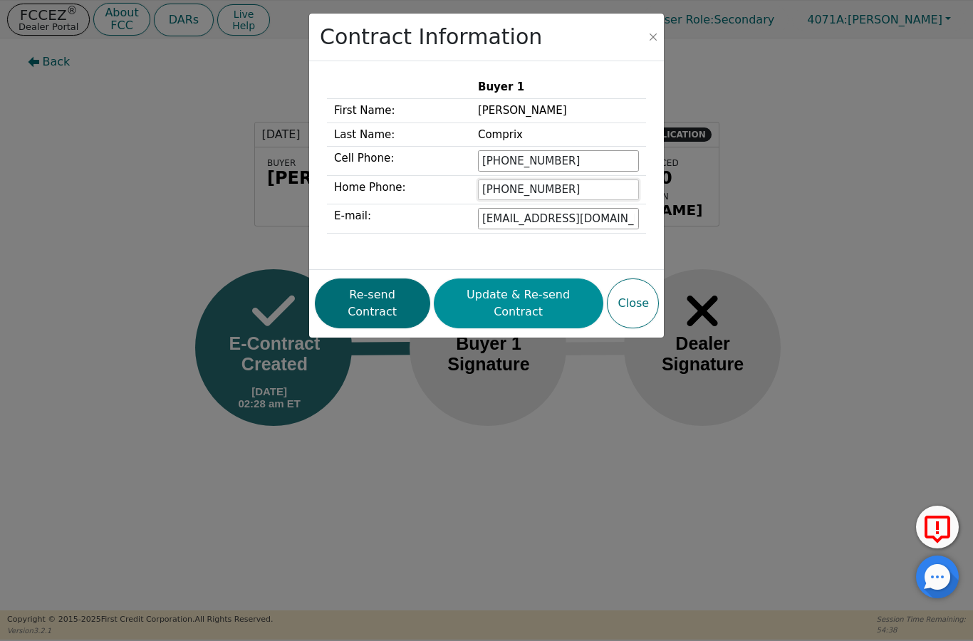
type input "[PHONE_NUMBER]"
click at [534, 285] on button "Update & Re-send Contract" at bounding box center [519, 303] width 170 height 50
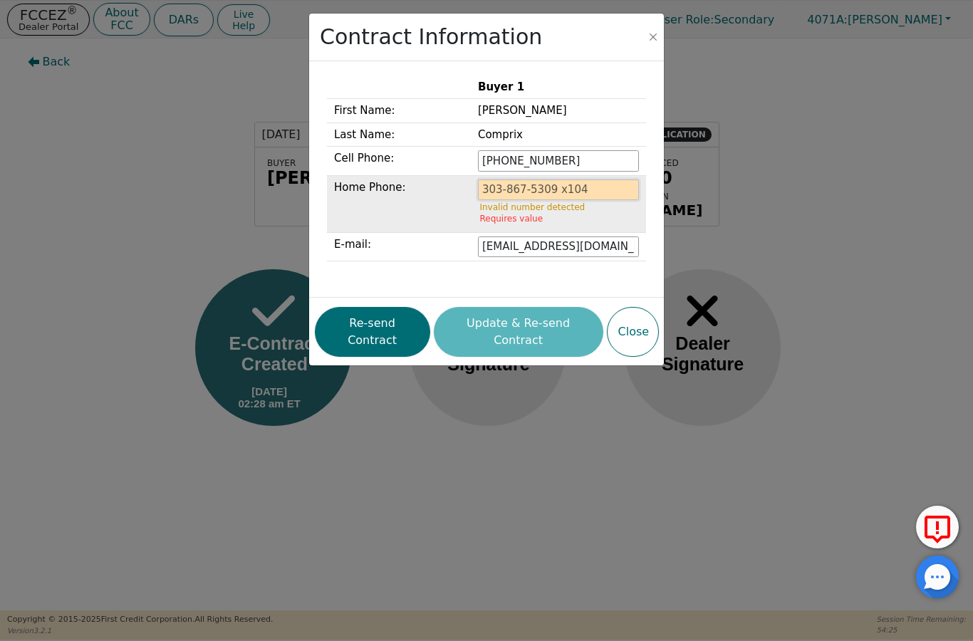
click at [539, 188] on input "tel" at bounding box center [558, 189] width 161 height 21
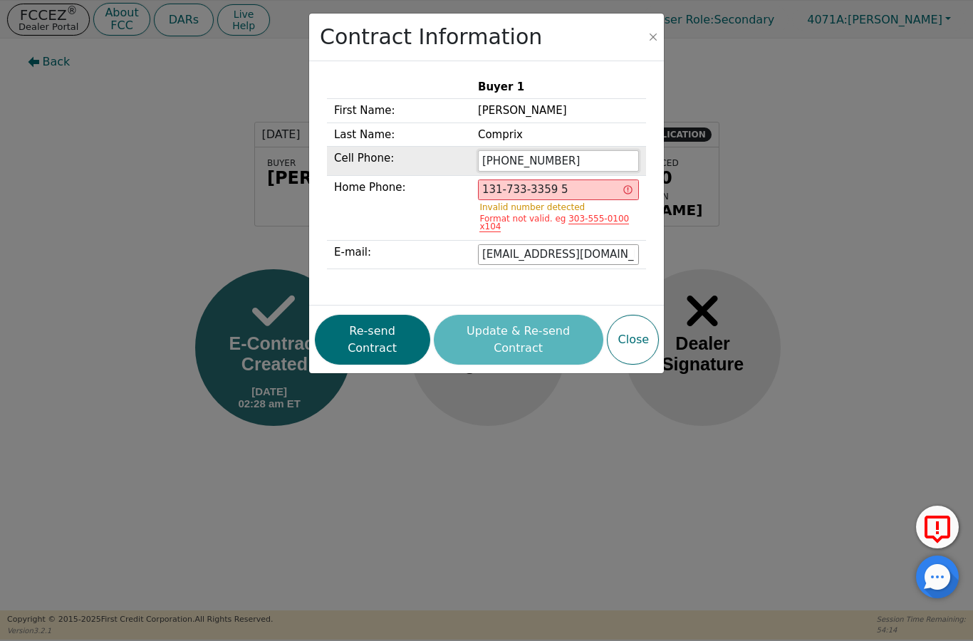
click at [592, 159] on input "[PHONE_NUMBER]" at bounding box center [558, 160] width 161 height 21
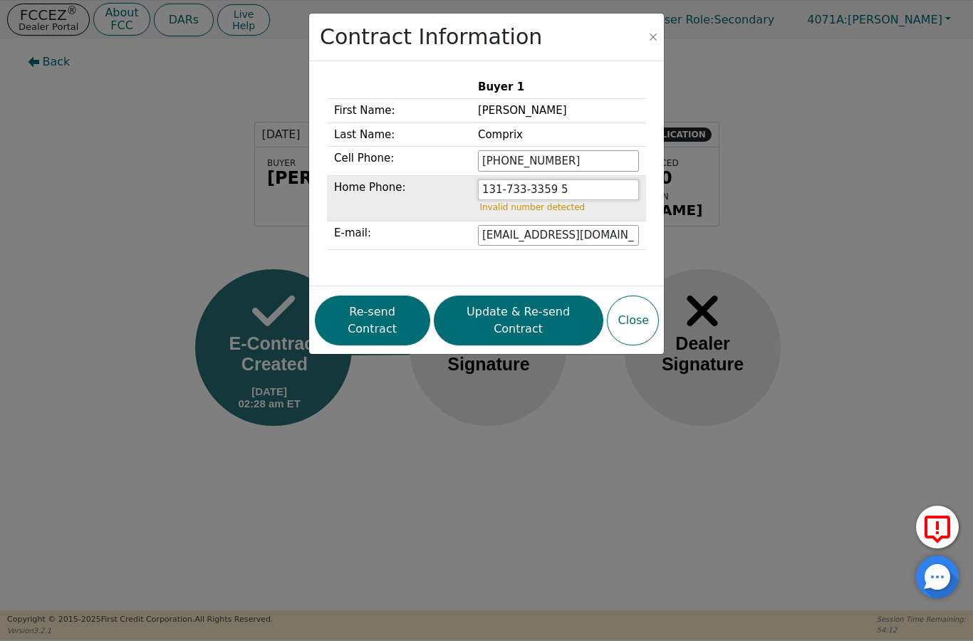
click at [504, 187] on input "131-733-3359 5" at bounding box center [558, 189] width 161 height 21
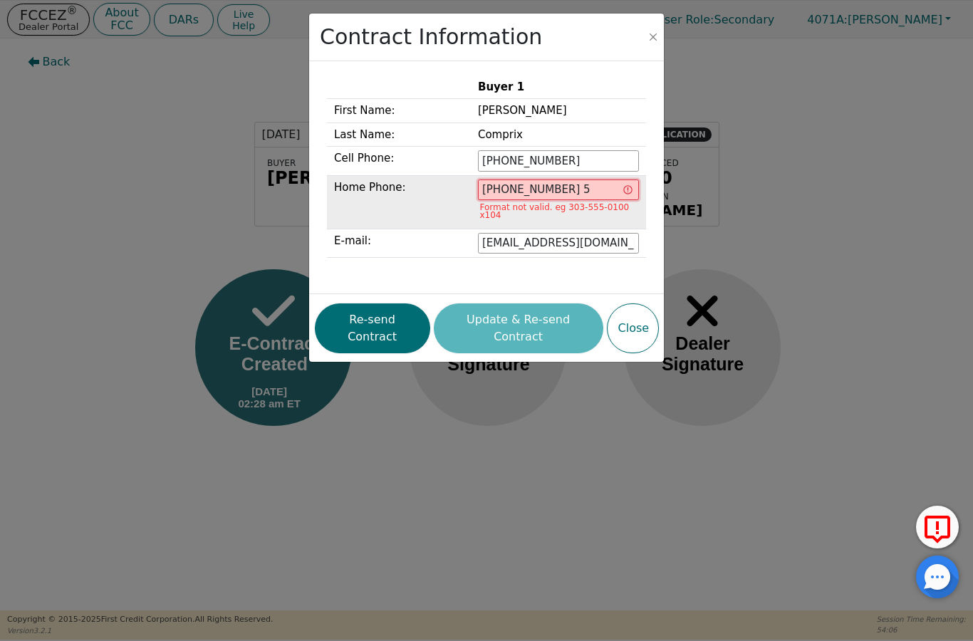
click at [517, 188] on input "[PHONE_NUMBER] 5" at bounding box center [558, 189] width 161 height 21
click at [539, 187] on input "317-33-3359 5" at bounding box center [558, 189] width 161 height 21
click at [541, 188] on input "317-333359 5" at bounding box center [558, 189] width 161 height 21
click at [579, 188] on input "[PHONE_NUMBER] 5" at bounding box center [558, 189] width 161 height 21
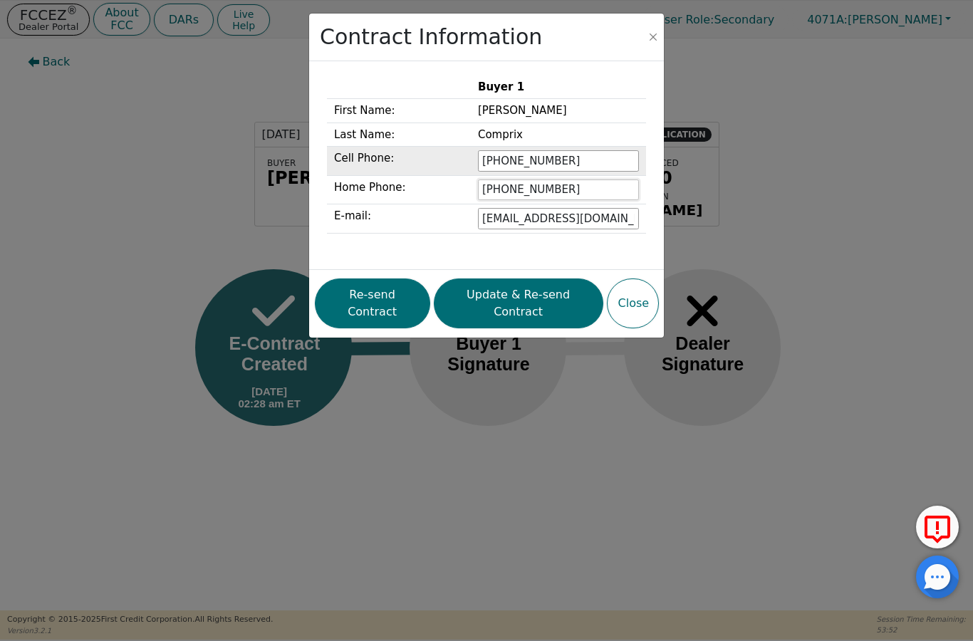
type input "[PHONE_NUMBER]"
click at [583, 160] on input "[PHONE_NUMBER]" at bounding box center [558, 160] width 161 height 21
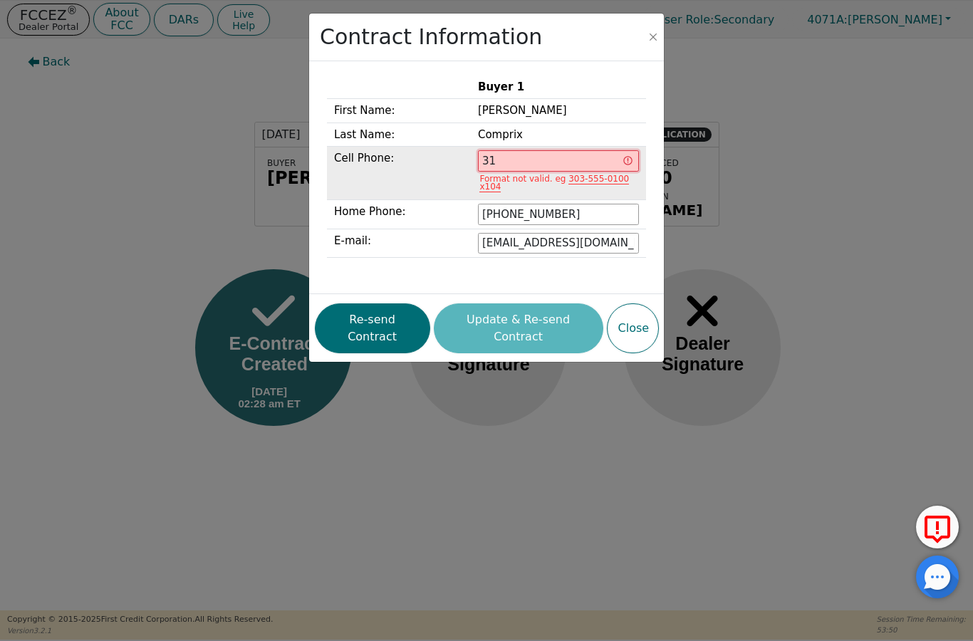
type input "3"
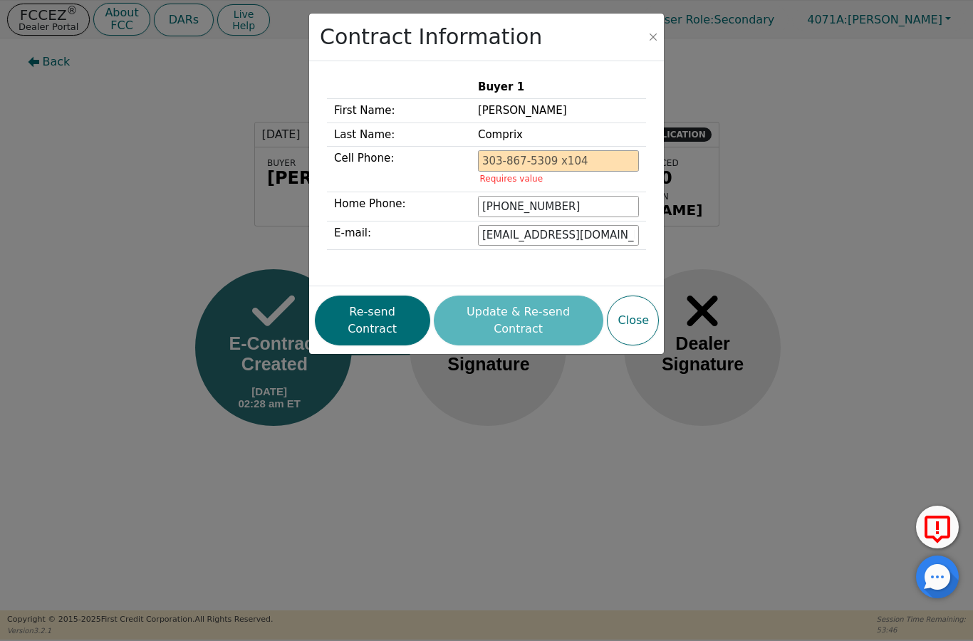
click at [507, 317] on div "Re-send Contract Update & Re-send Contract Close" at bounding box center [487, 320] width 344 height 57
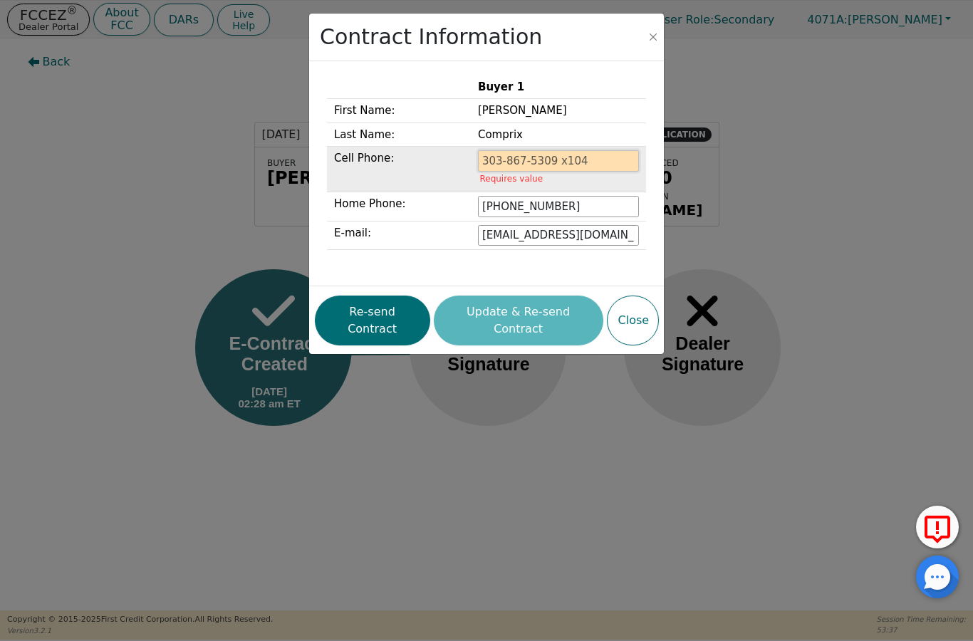
click at [555, 159] on input "tel" at bounding box center [558, 160] width 161 height 21
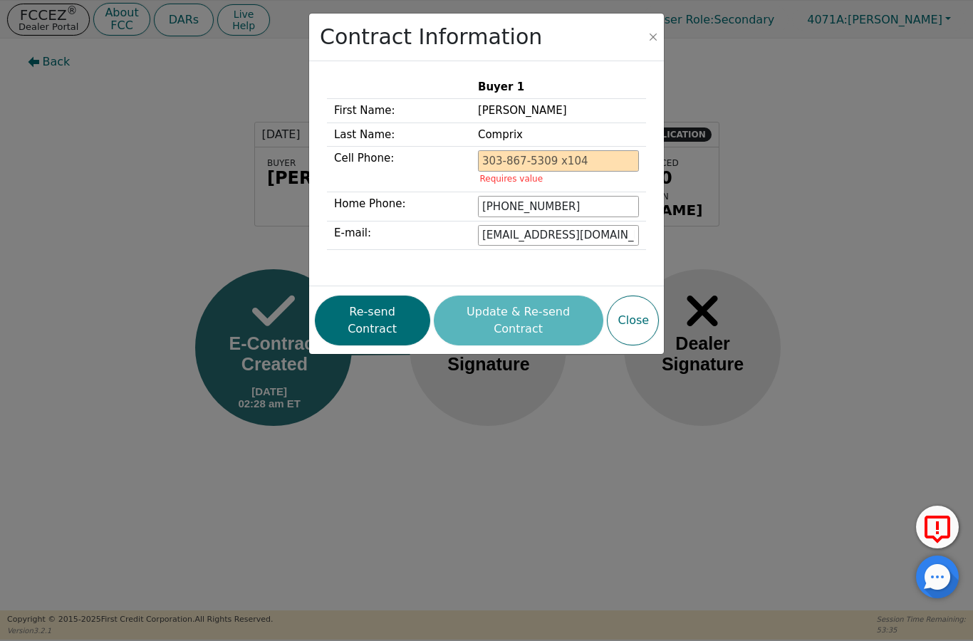
drag, startPoint x: 642, startPoint y: 303, endPoint x: 479, endPoint y: 287, distance: 163.9
click at [590, 298] on div "Re-send Contract Update & Re-send Contract Close" at bounding box center [487, 320] width 344 height 57
drag, startPoint x: 632, startPoint y: 303, endPoint x: 624, endPoint y: 323, distance: 21.4
click at [624, 323] on button "Close" at bounding box center [633, 321] width 52 height 50
